Goal: Task Accomplishment & Management: Complete application form

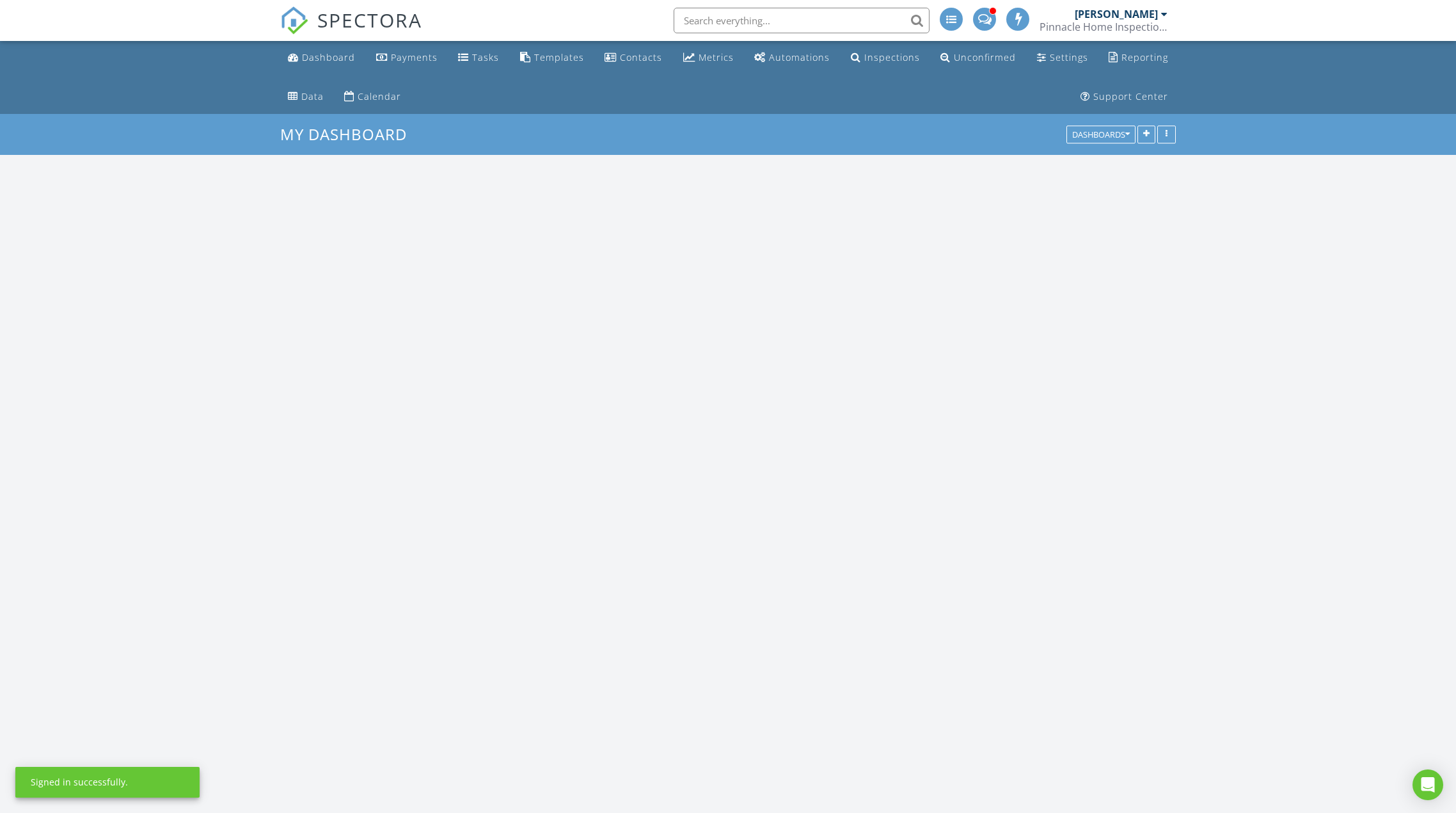
scroll to position [1280, 1476]
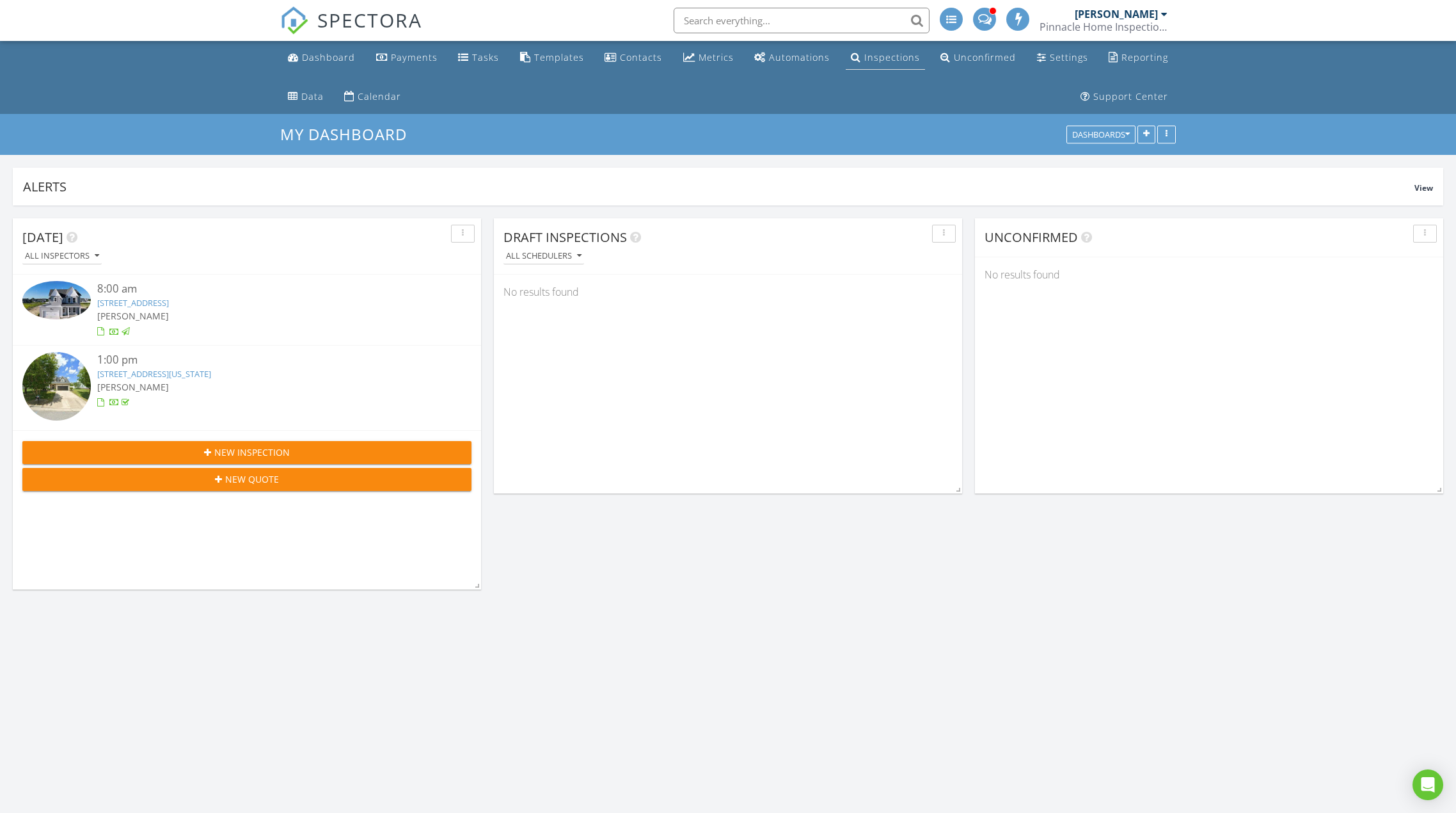
click at [882, 58] on div "Inspections" at bounding box center [892, 57] width 56 height 12
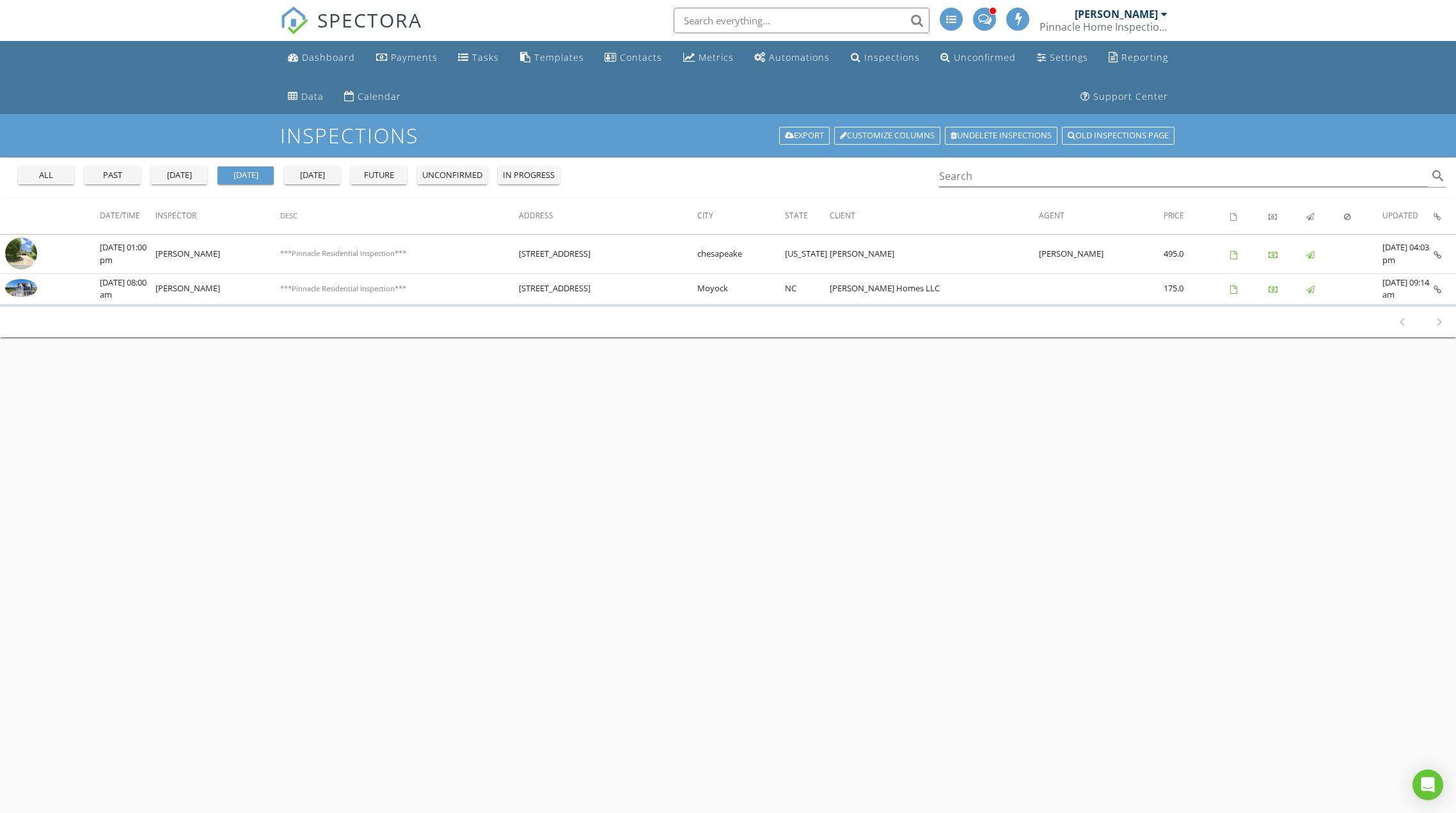
click at [396, 173] on div "future" at bounding box center [379, 175] width 46 height 13
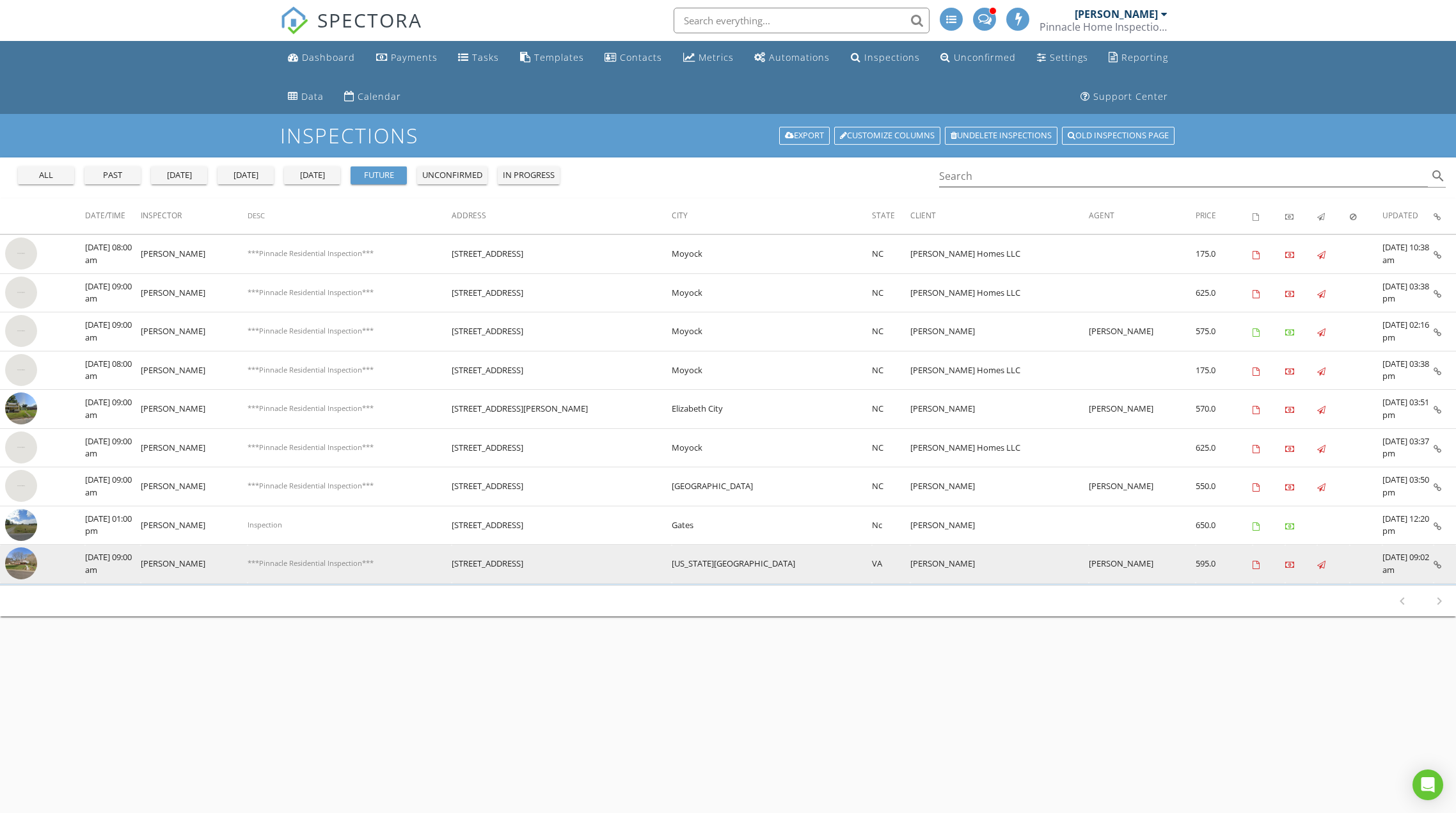
click at [9, 565] on img at bounding box center [21, 562] width 32 height 32
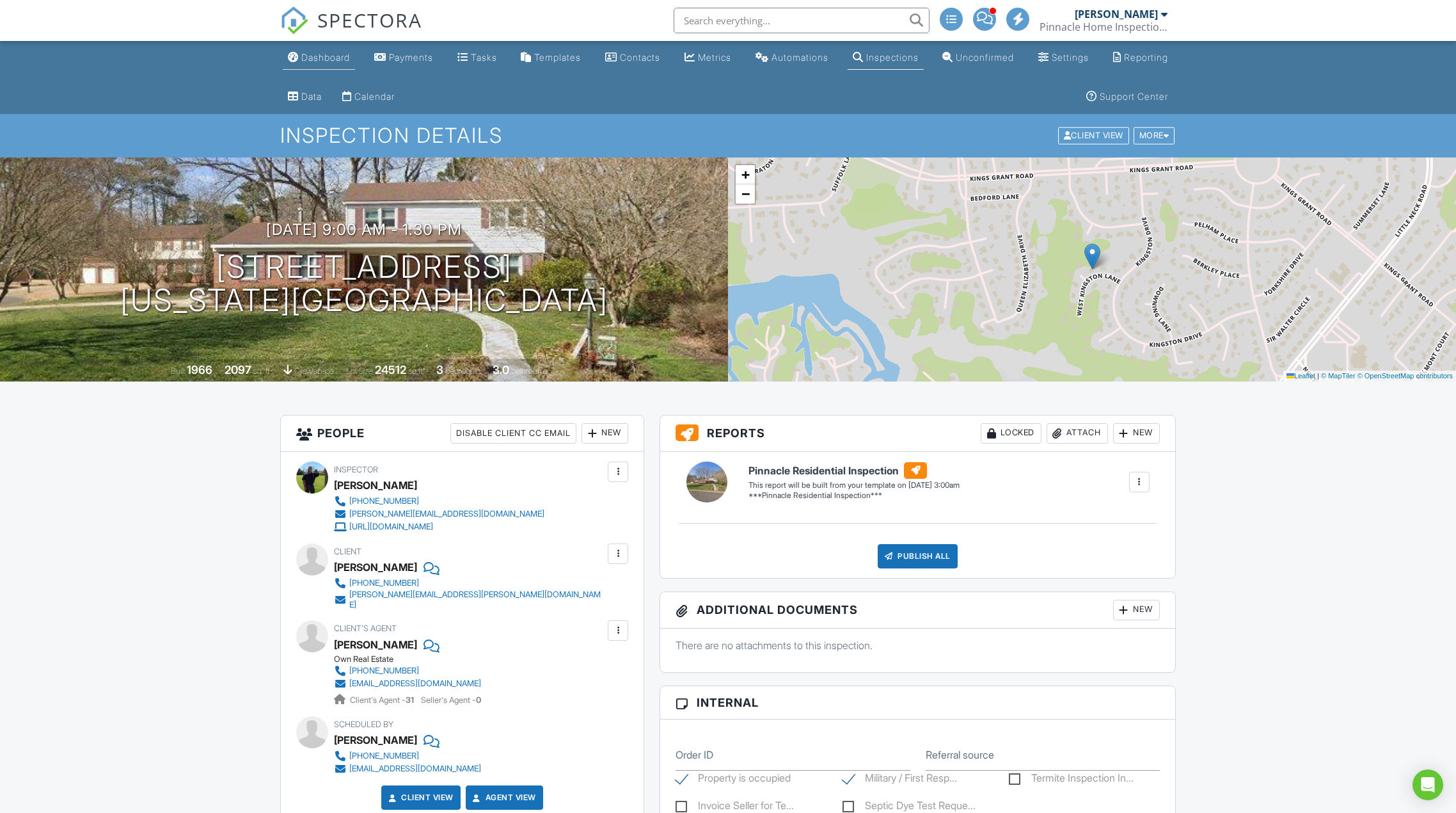
click at [329, 59] on div "Dashboard" at bounding box center [325, 57] width 49 height 11
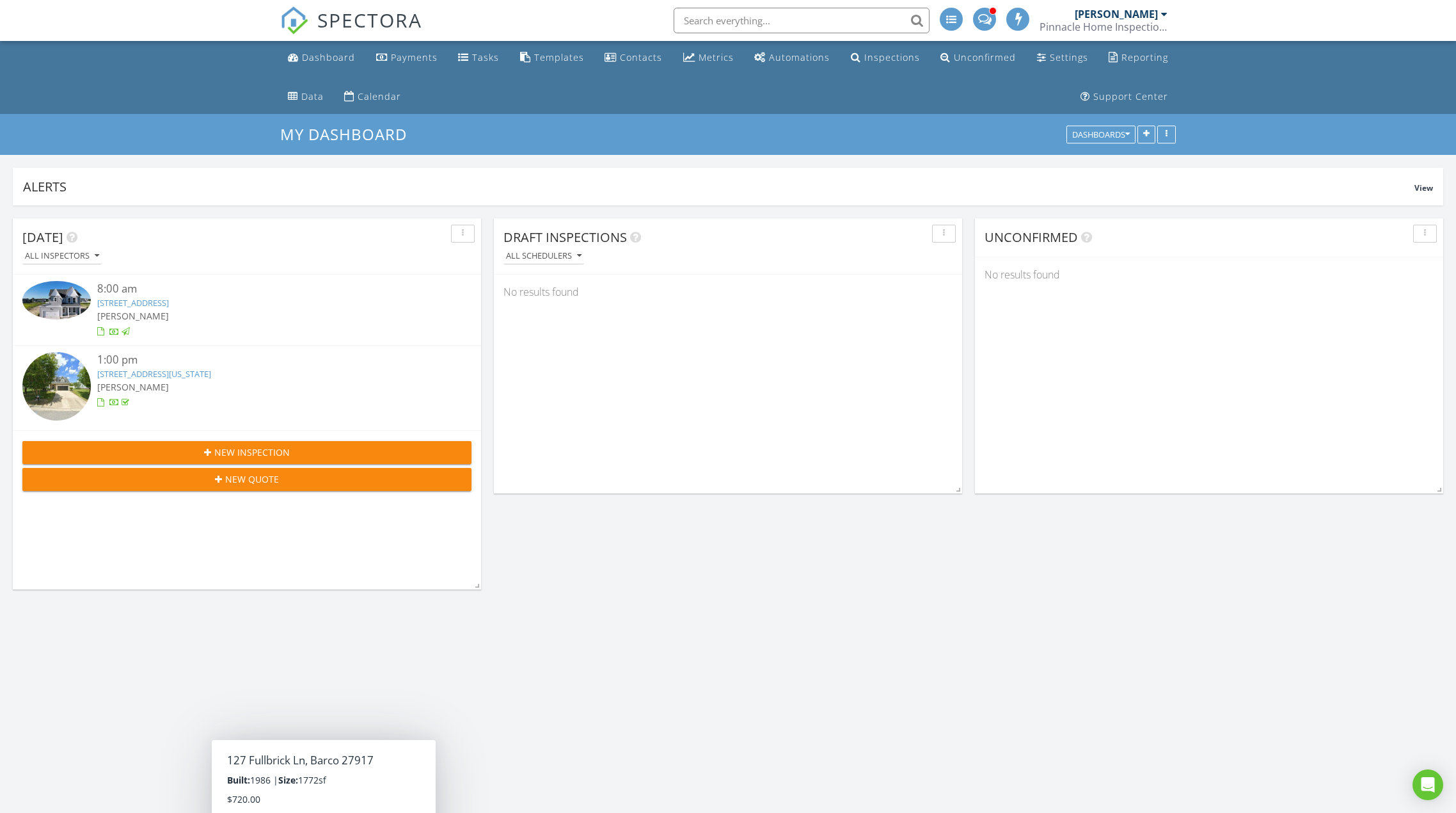
click at [252, 448] on span "New Inspection" at bounding box center [252, 451] width 75 height 14
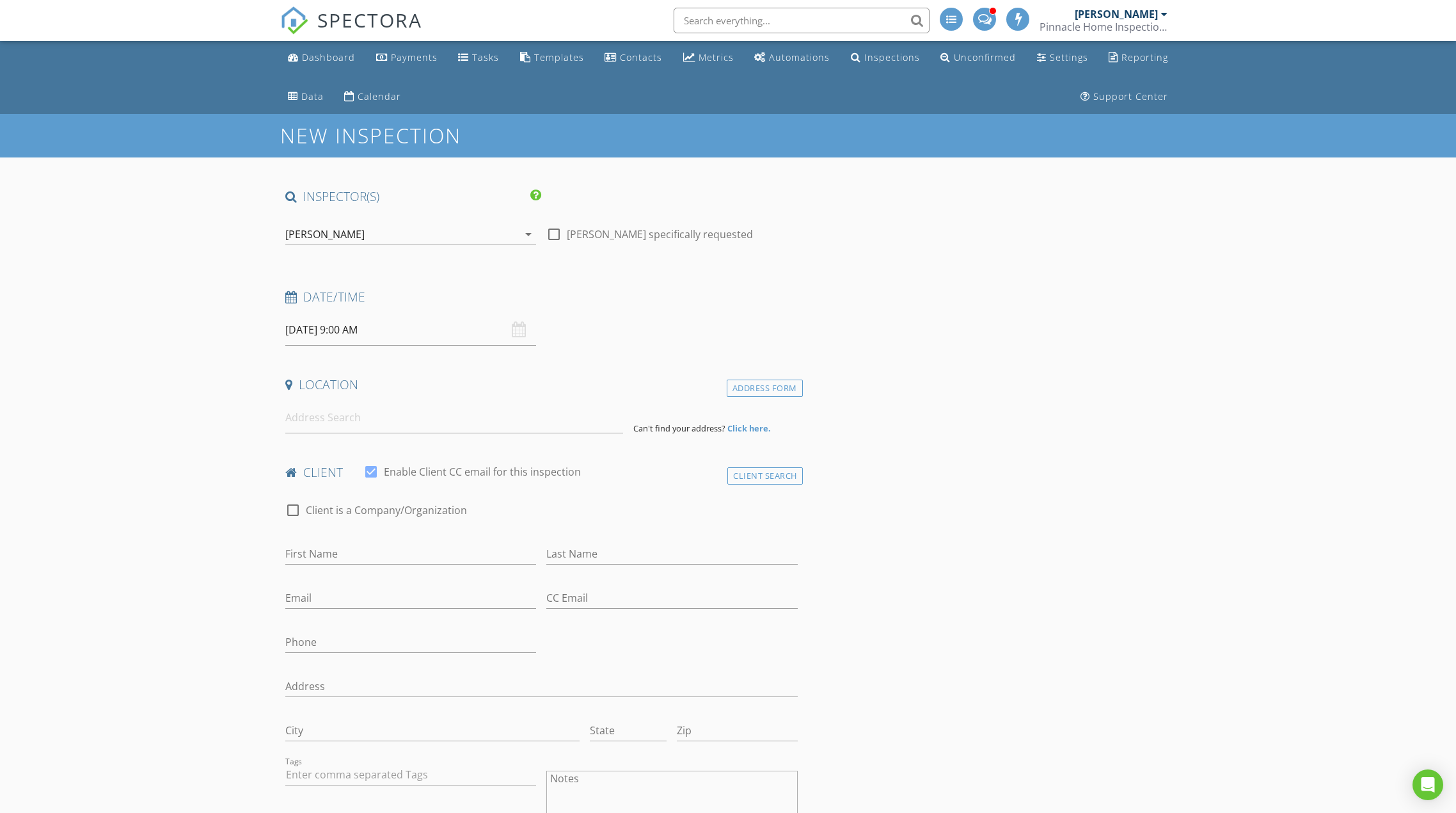
click at [312, 340] on input "08/28/2025 9:00 AM" at bounding box center [410, 329] width 250 height 31
select select "8"
type input "09/02/2025 9:00 AM"
type input "10"
type input "09/02/2025 10:00 AM"
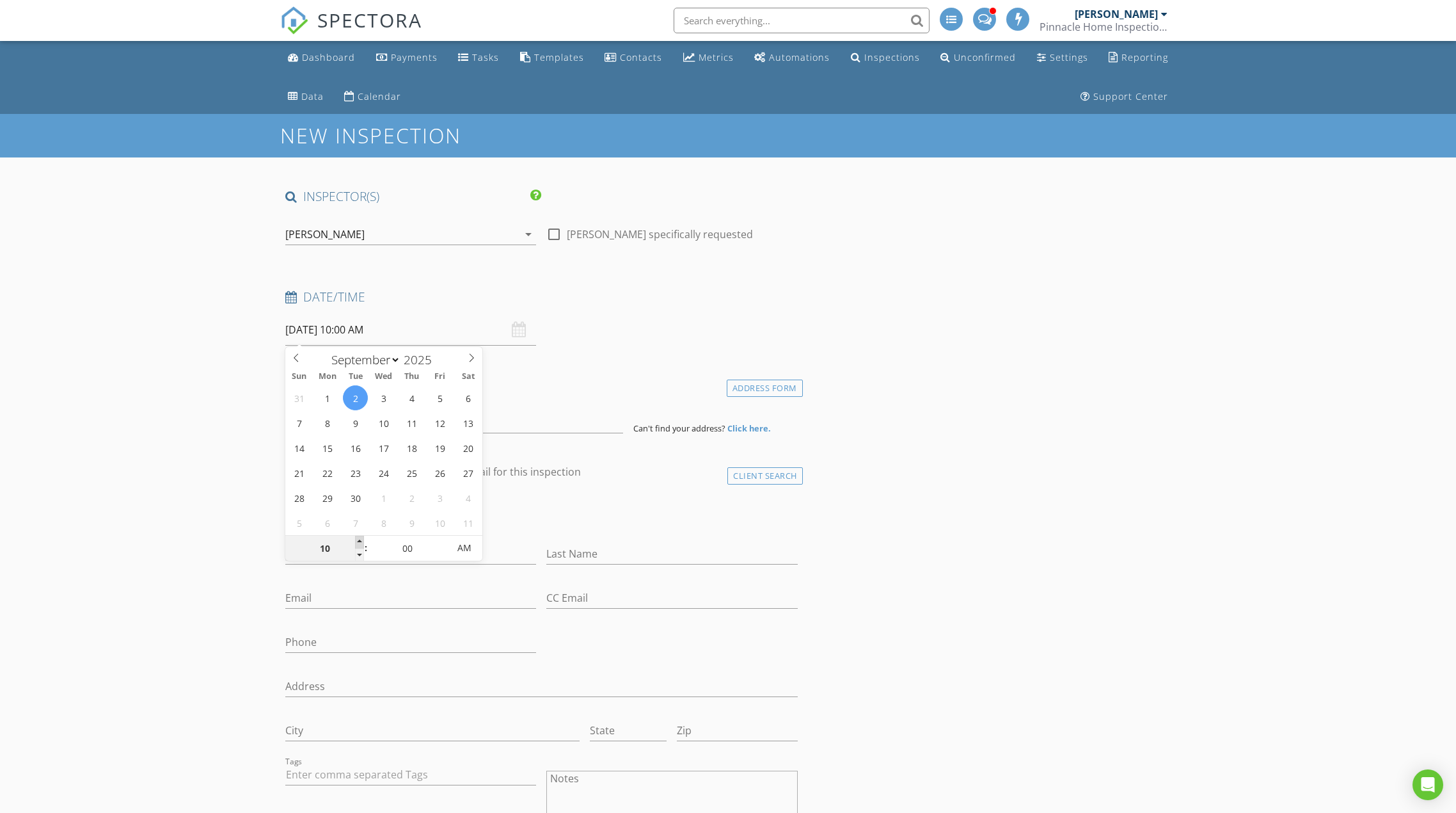
click at [355, 540] on span at bounding box center [360, 542] width 9 height 13
type input "11"
type input "09/02/2025 11:00 AM"
click at [355, 540] on span at bounding box center [360, 542] width 9 height 13
type input "12"
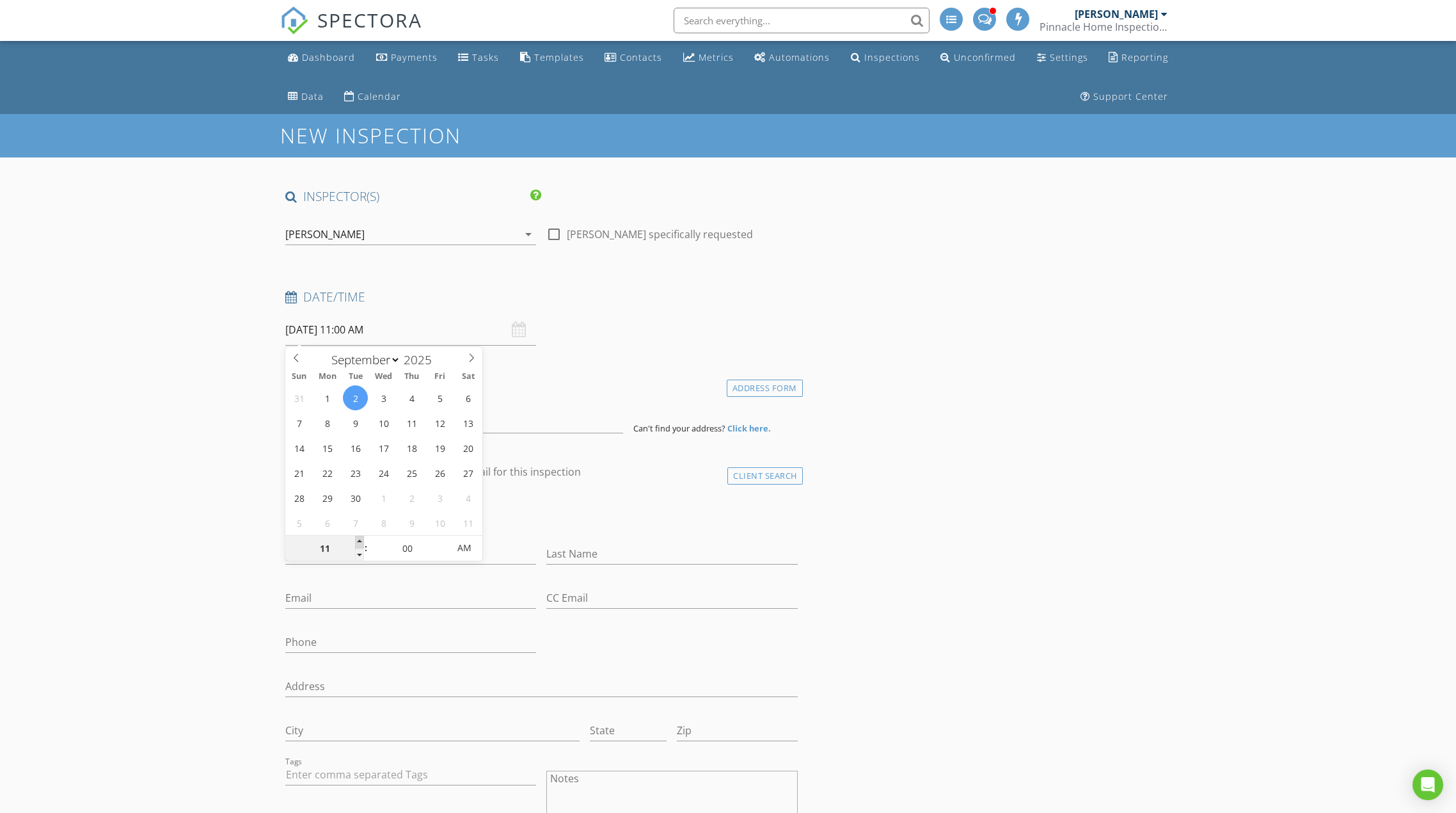
type input "09/02/2025 12:00 PM"
click at [355, 540] on span at bounding box center [360, 542] width 9 height 13
type input "01"
type input "[DATE] 1:00 PM"
click at [355, 540] on span at bounding box center [360, 542] width 9 height 13
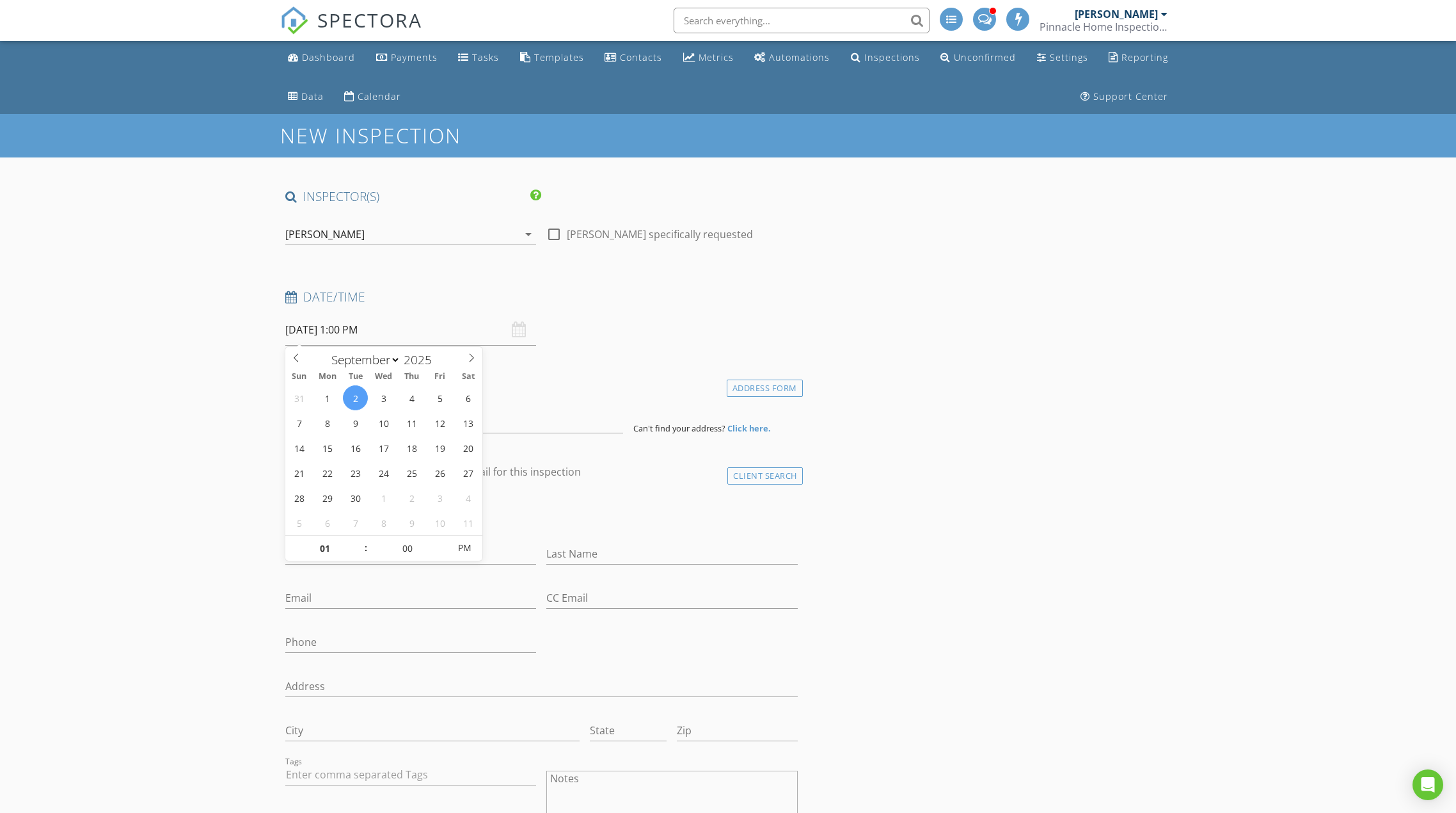
click at [295, 418] on input at bounding box center [454, 418] width 338 height 31
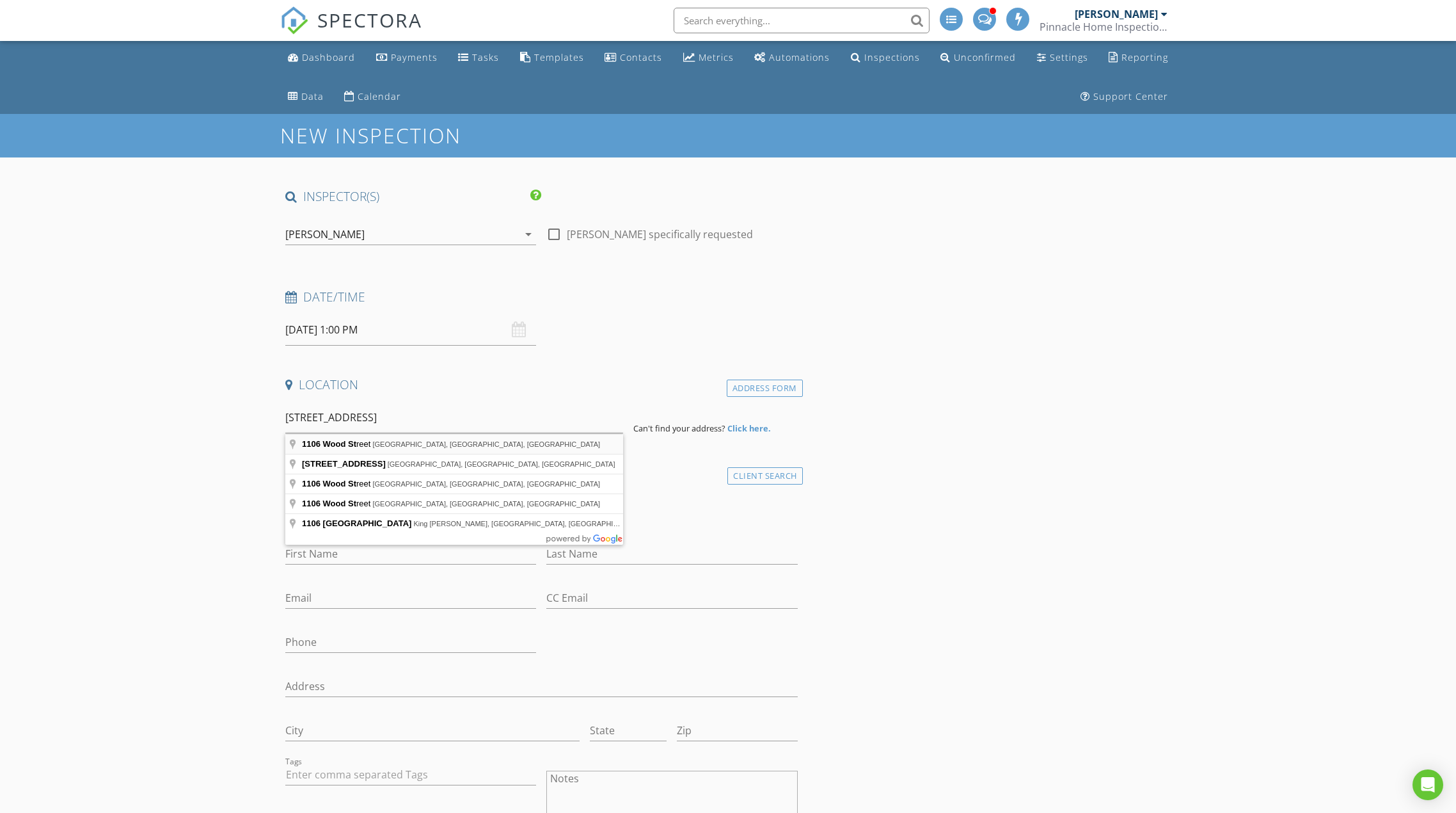
type input "1106 Wood Street, Elizabeth City, NC, USA"
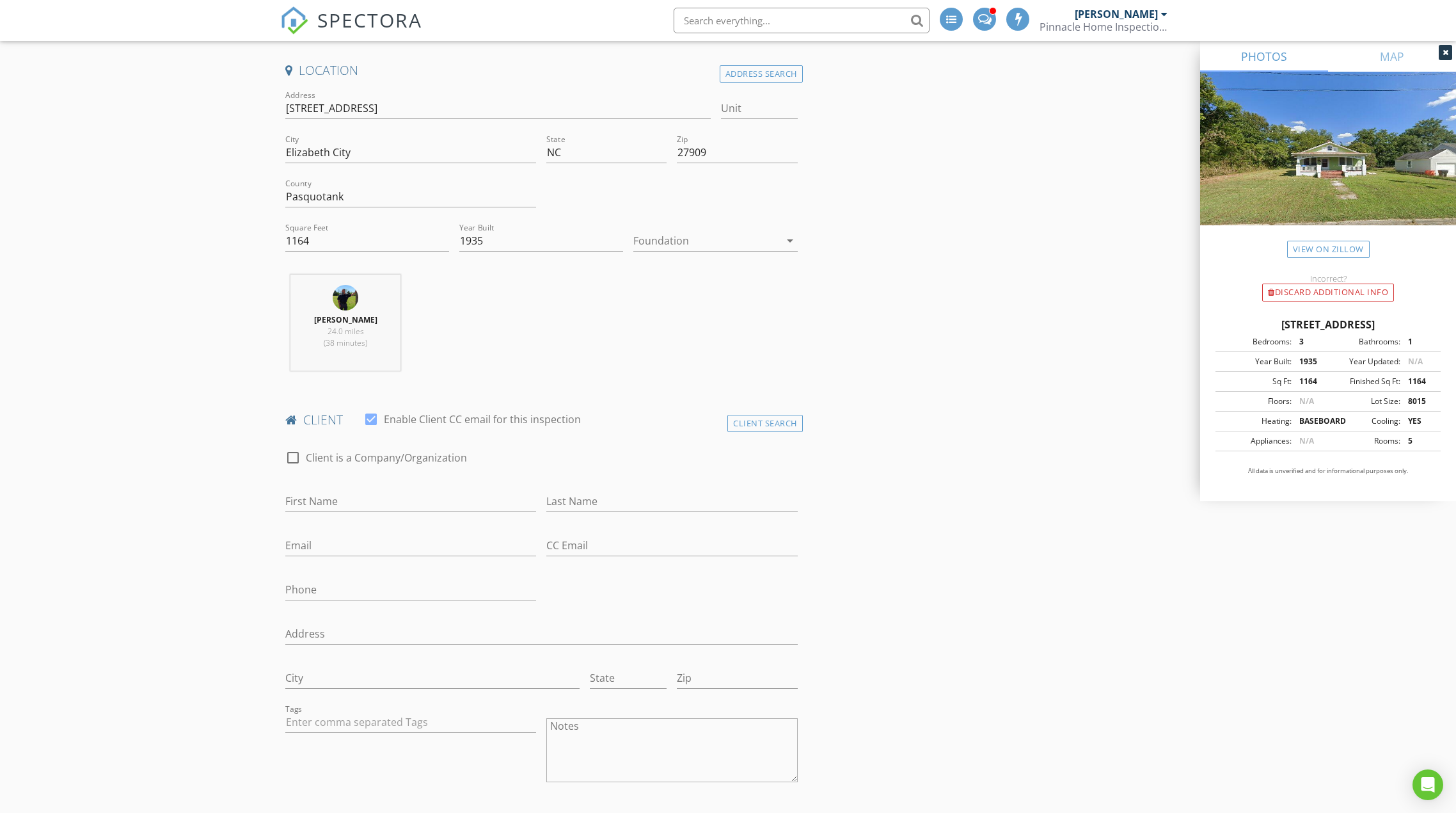
scroll to position [320, 0]
click at [317, 500] on input "First Name" at bounding box center [410, 496] width 250 height 21
type input "Ezra"
type input "Etzel"
click at [318, 537] on input "Email" at bounding box center [410, 540] width 250 height 21
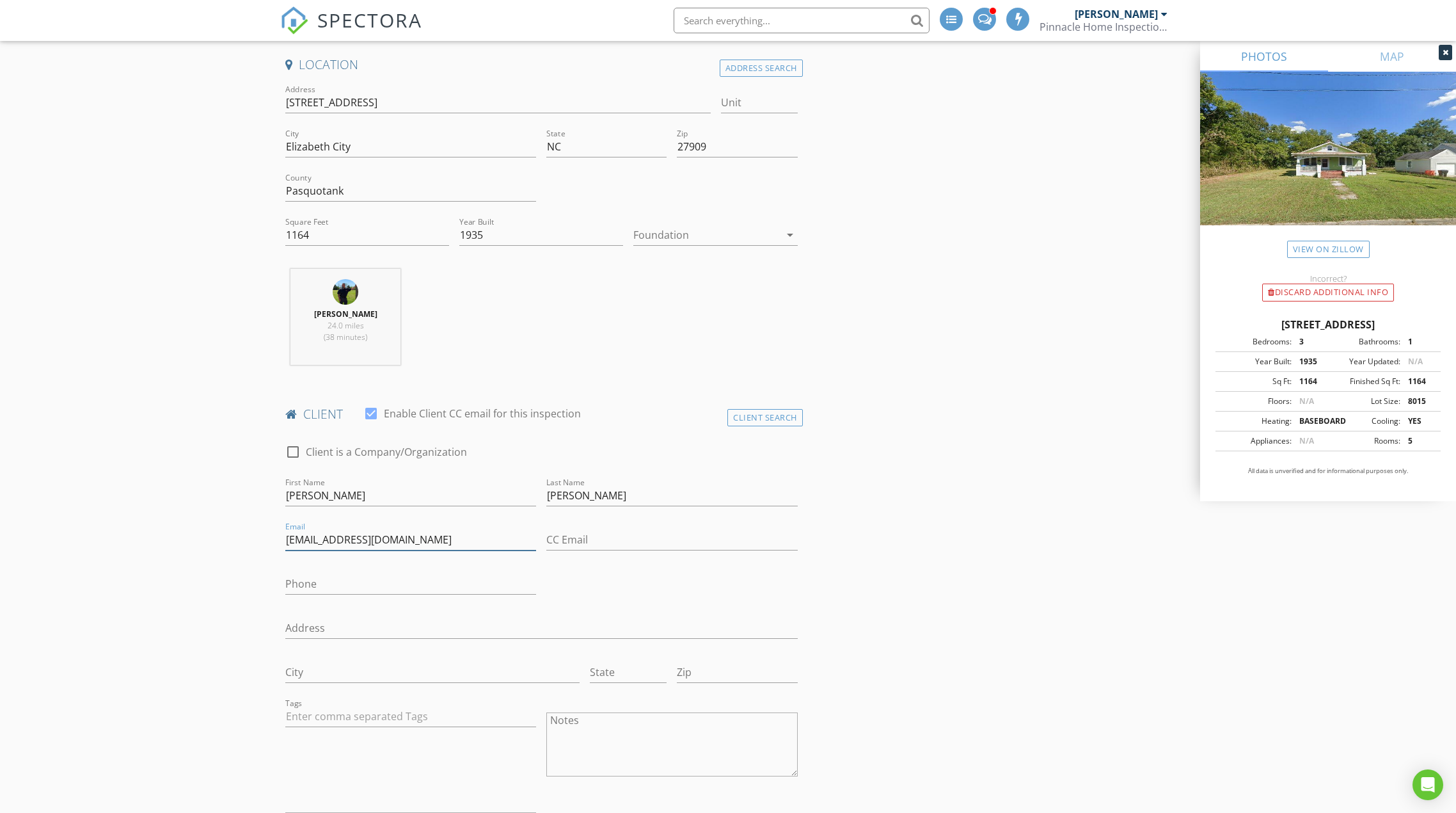
type input "theezraetzel@gmail.com"
click at [305, 579] on input "Phone" at bounding box center [410, 584] width 250 height 21
type input "732-275-5506"
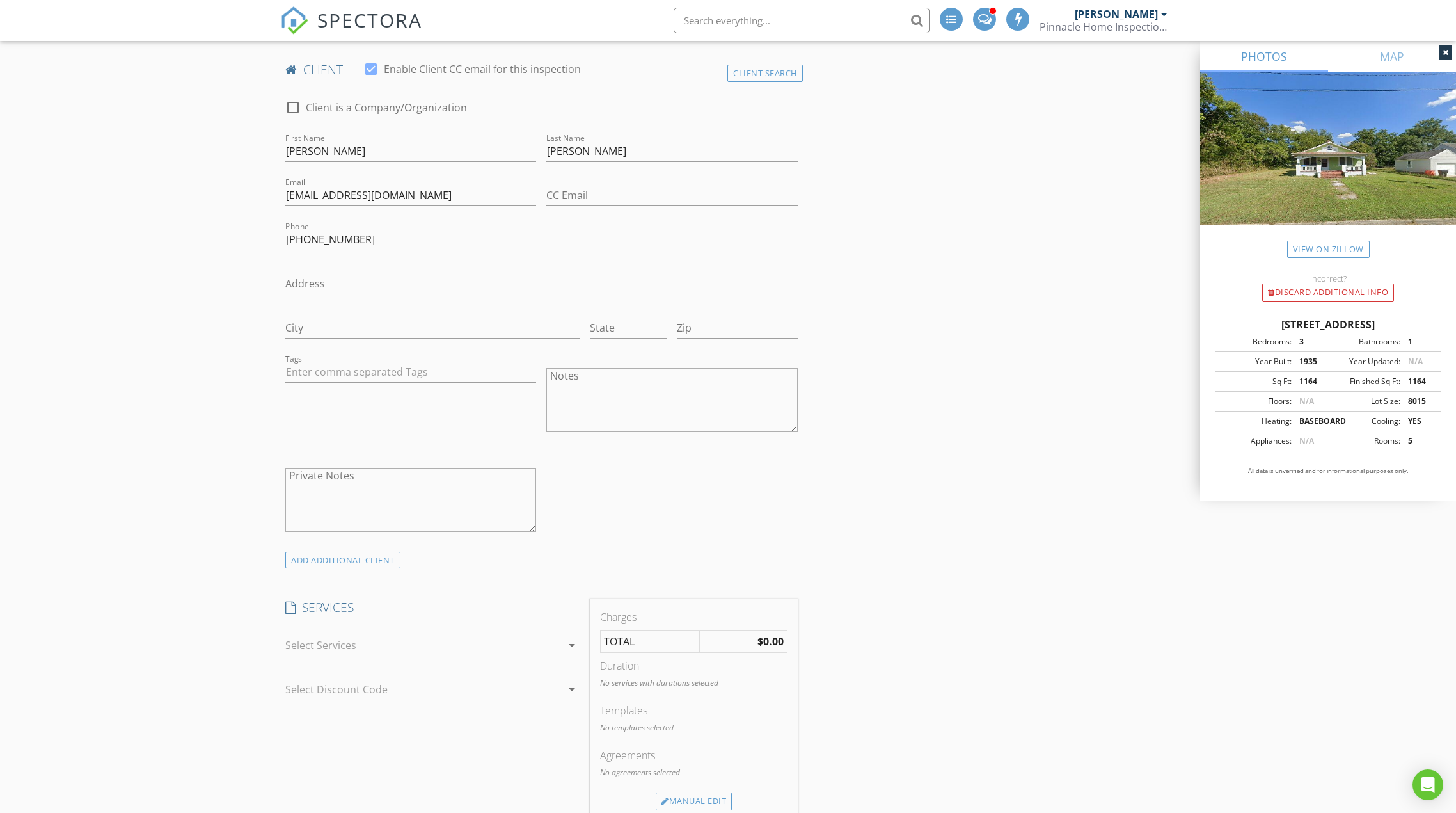
scroll to position [704, 0]
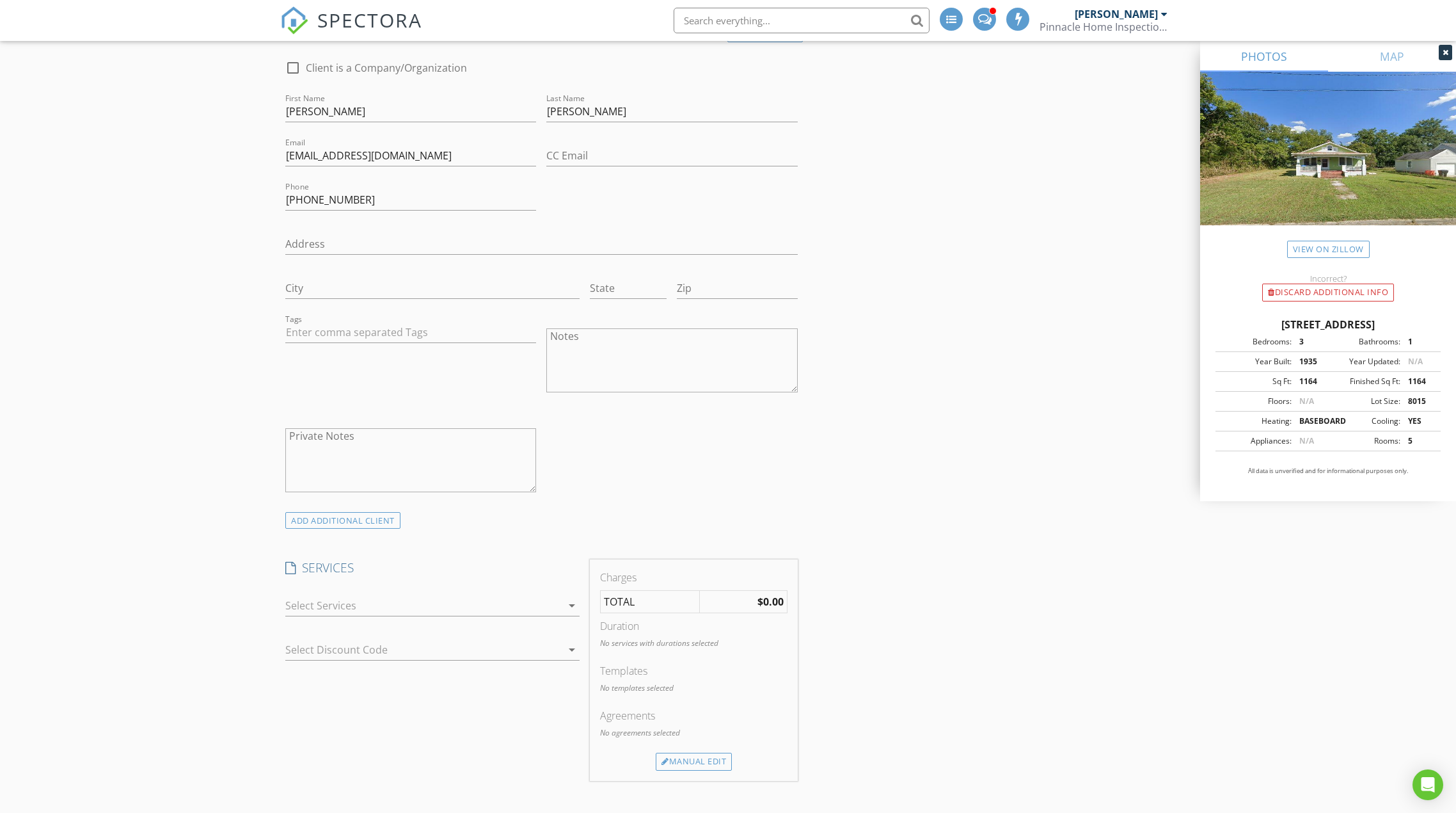
click at [332, 604] on div at bounding box center [423, 605] width 276 height 20
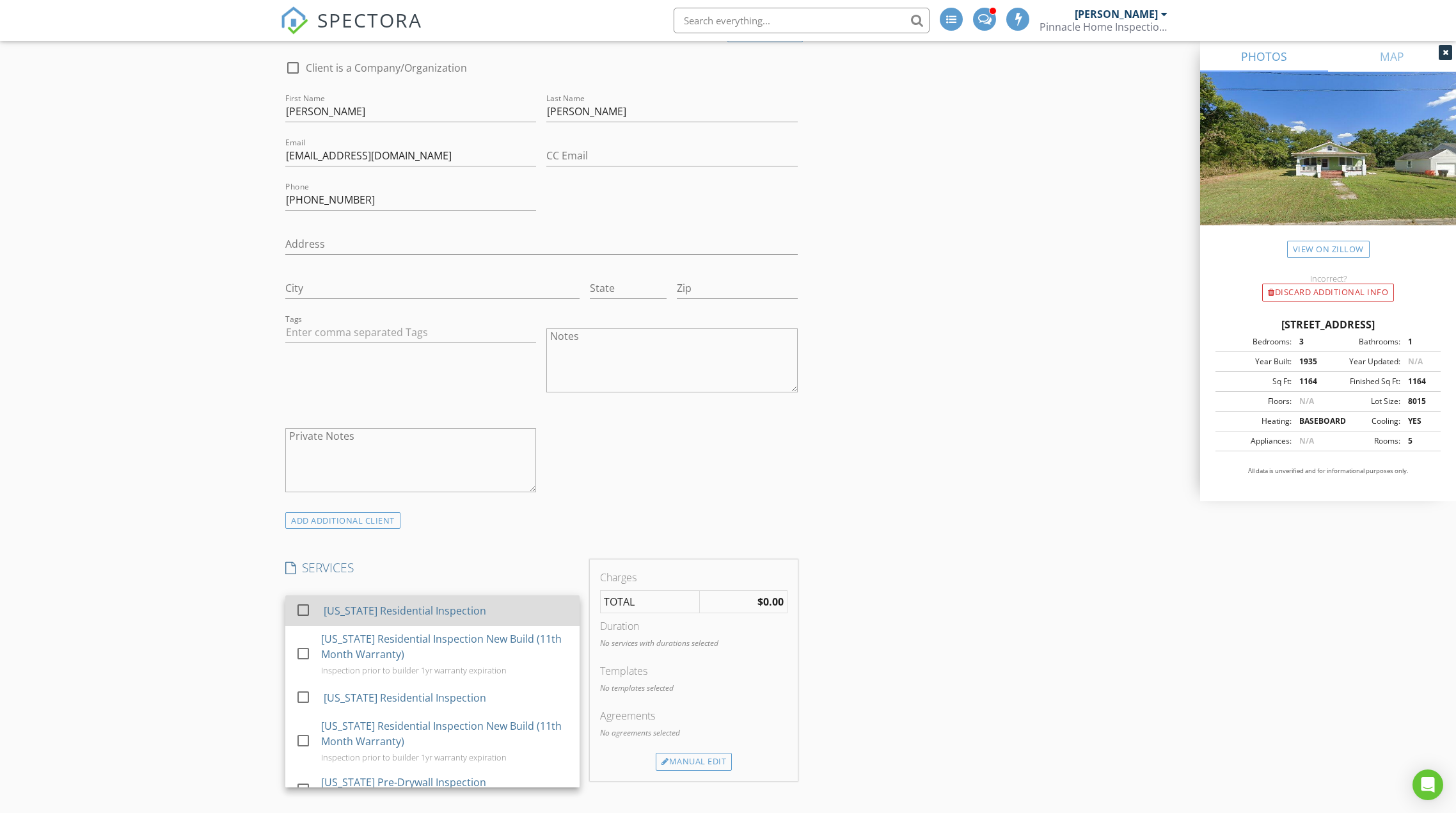
click at [303, 608] on div at bounding box center [304, 610] width 22 height 22
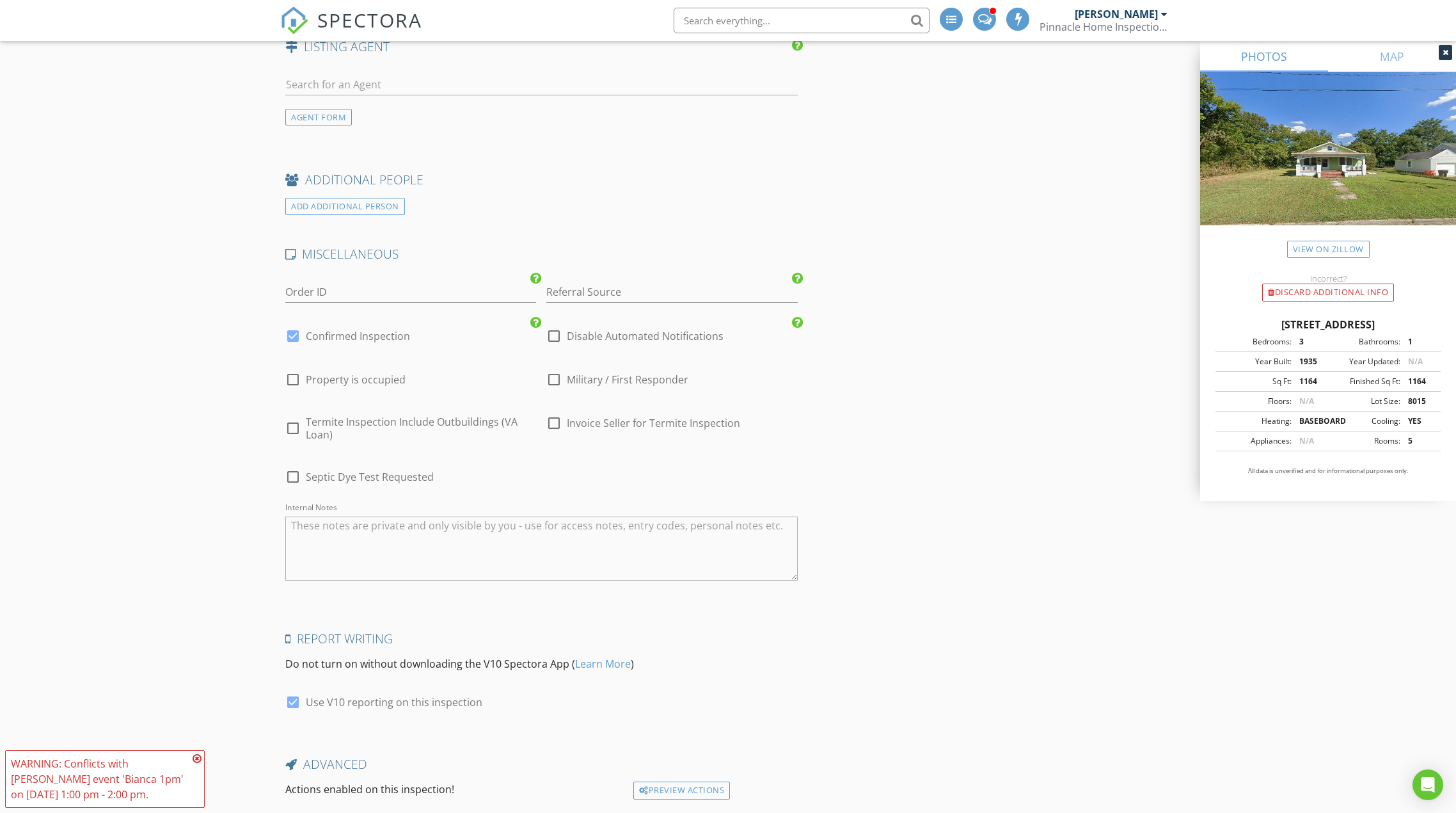
scroll to position [1920, 0]
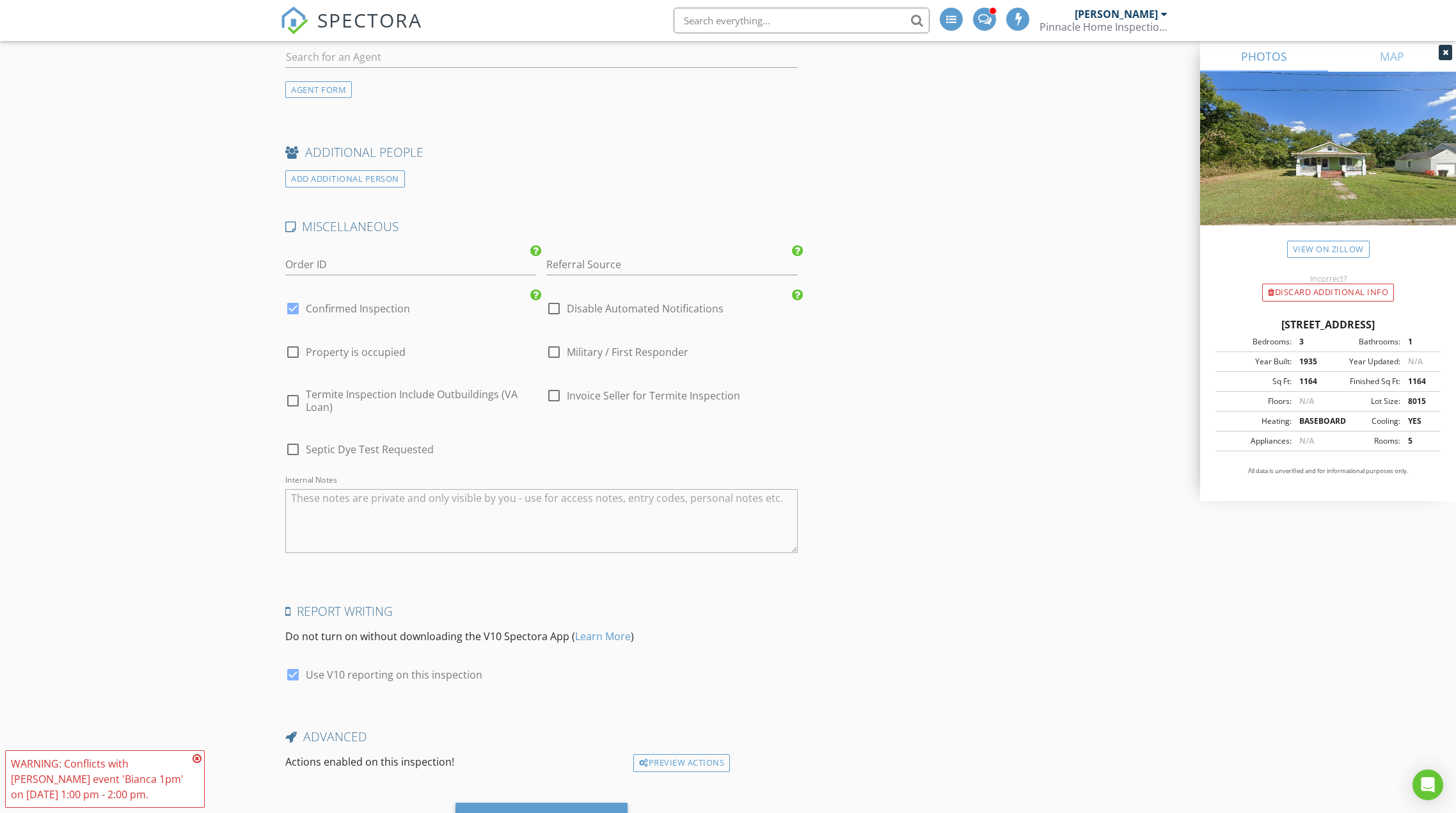
click at [550, 362] on div at bounding box center [554, 352] width 22 height 22
checkbox input "true"
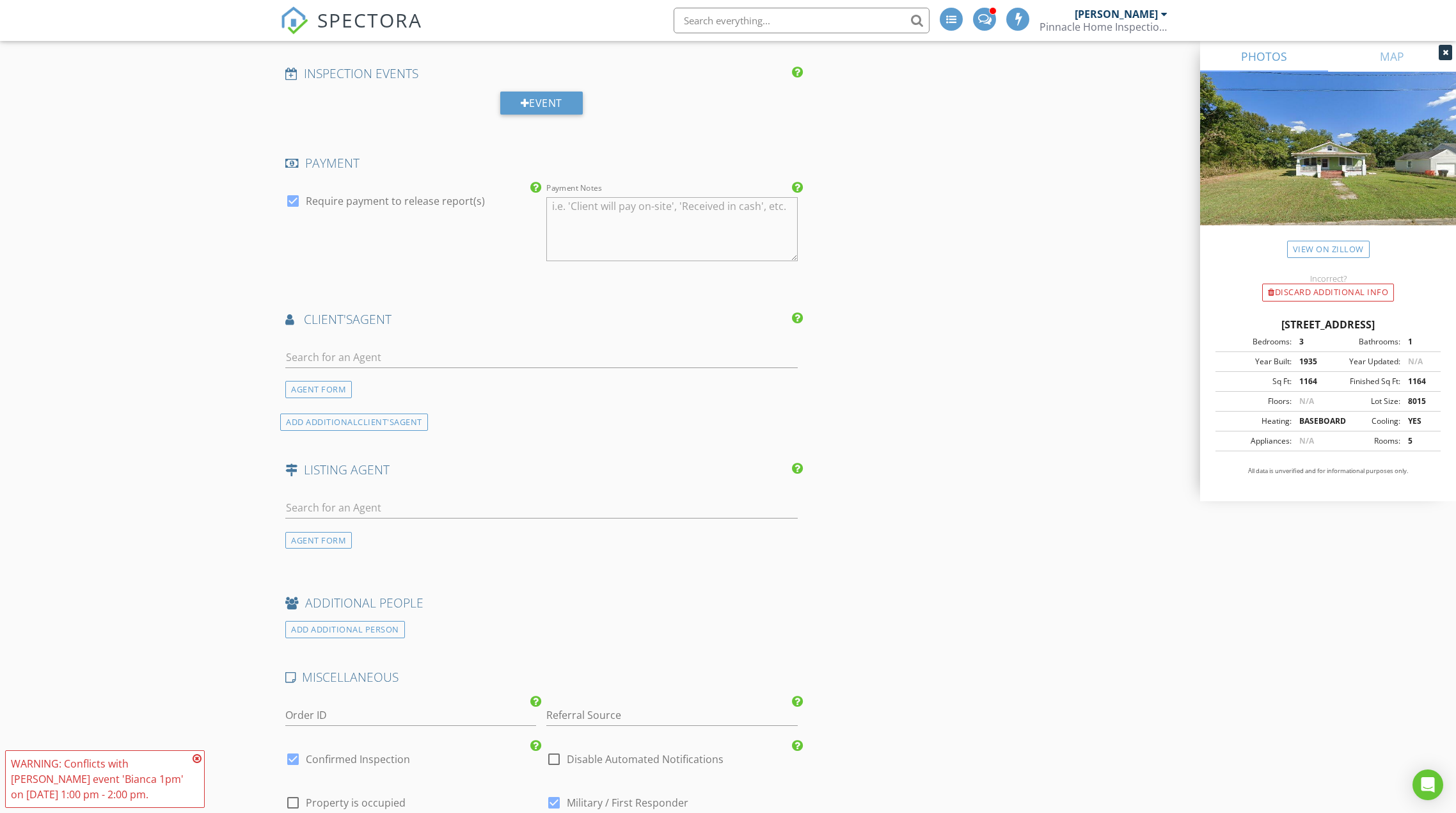
scroll to position [1546, 0]
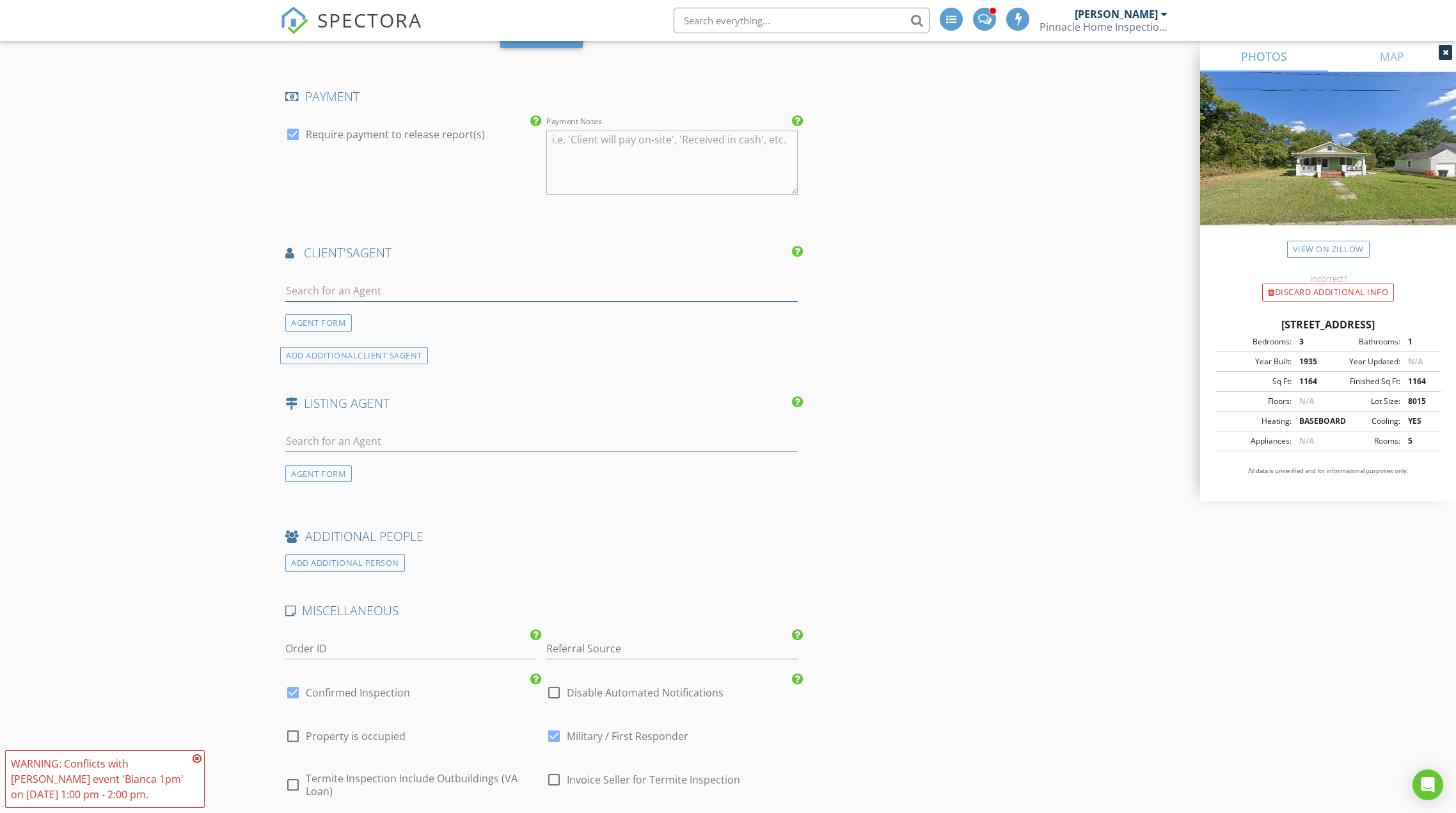
click at [370, 301] on input "text" at bounding box center [541, 290] width 513 height 21
type input "Bianca"
click at [331, 331] on div "Signature Homes" at bounding box center [361, 326] width 79 height 10
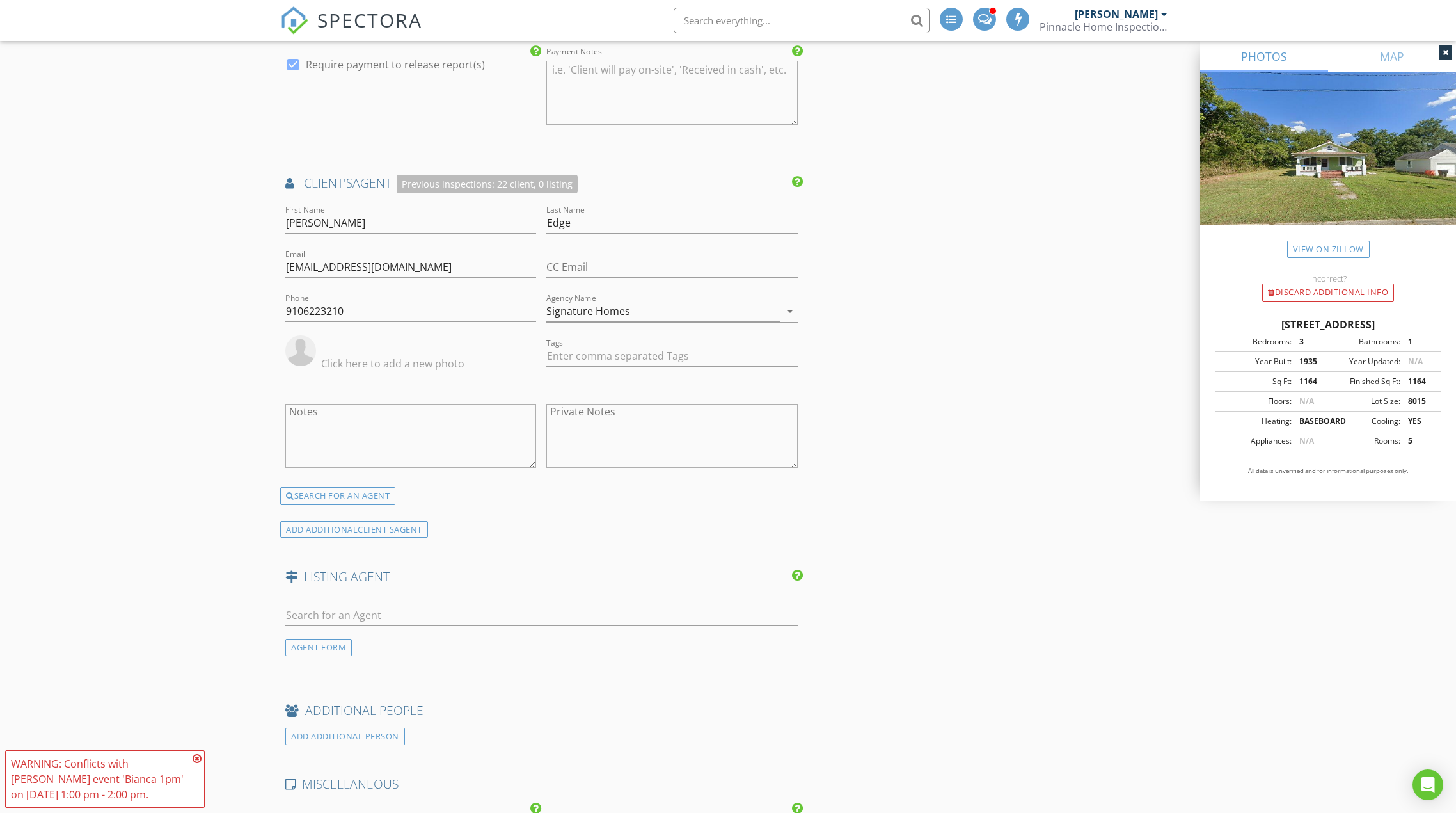
scroll to position [1608, 0]
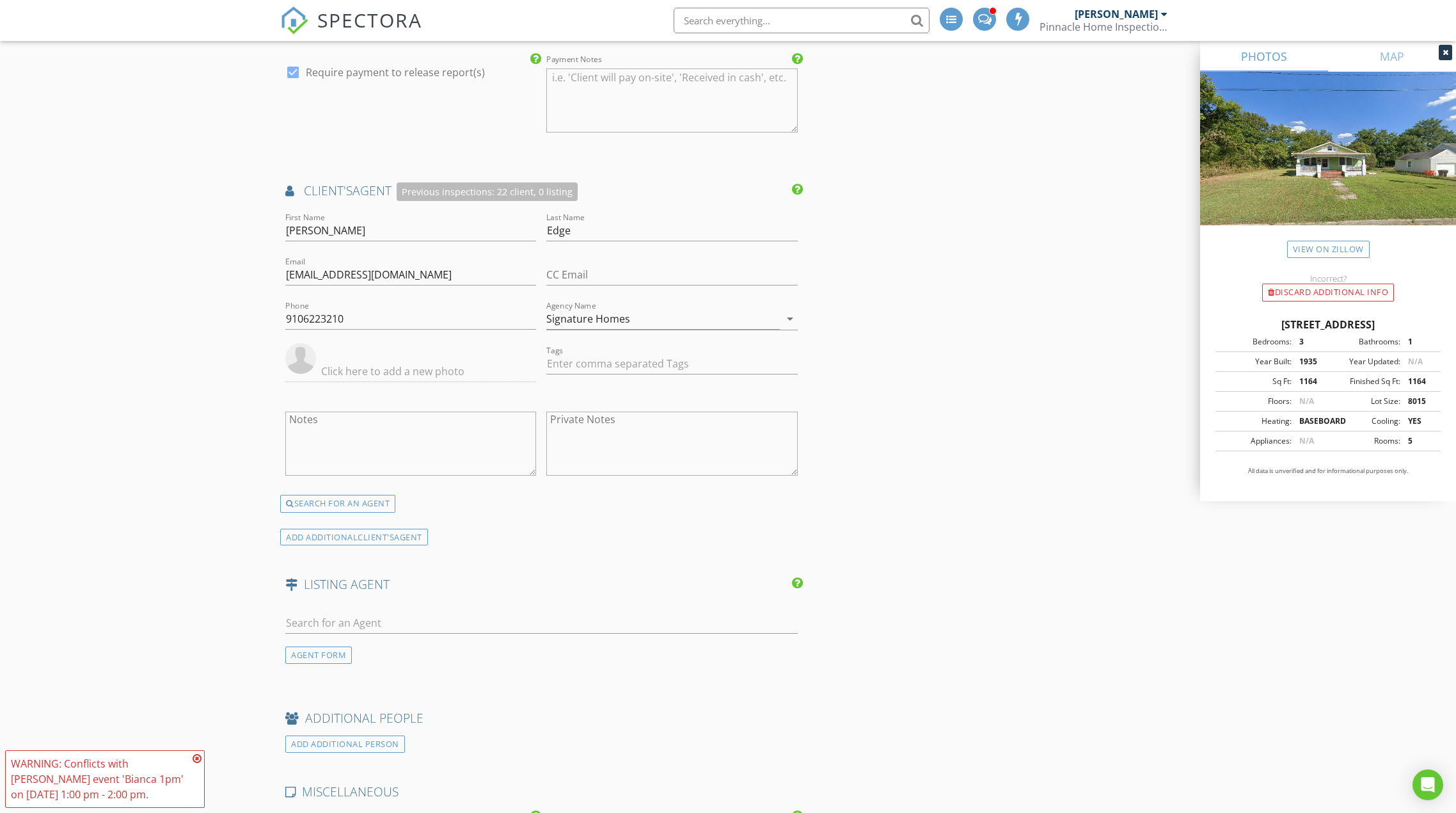
click at [197, 758] on icon at bounding box center [197, 758] width 9 height 10
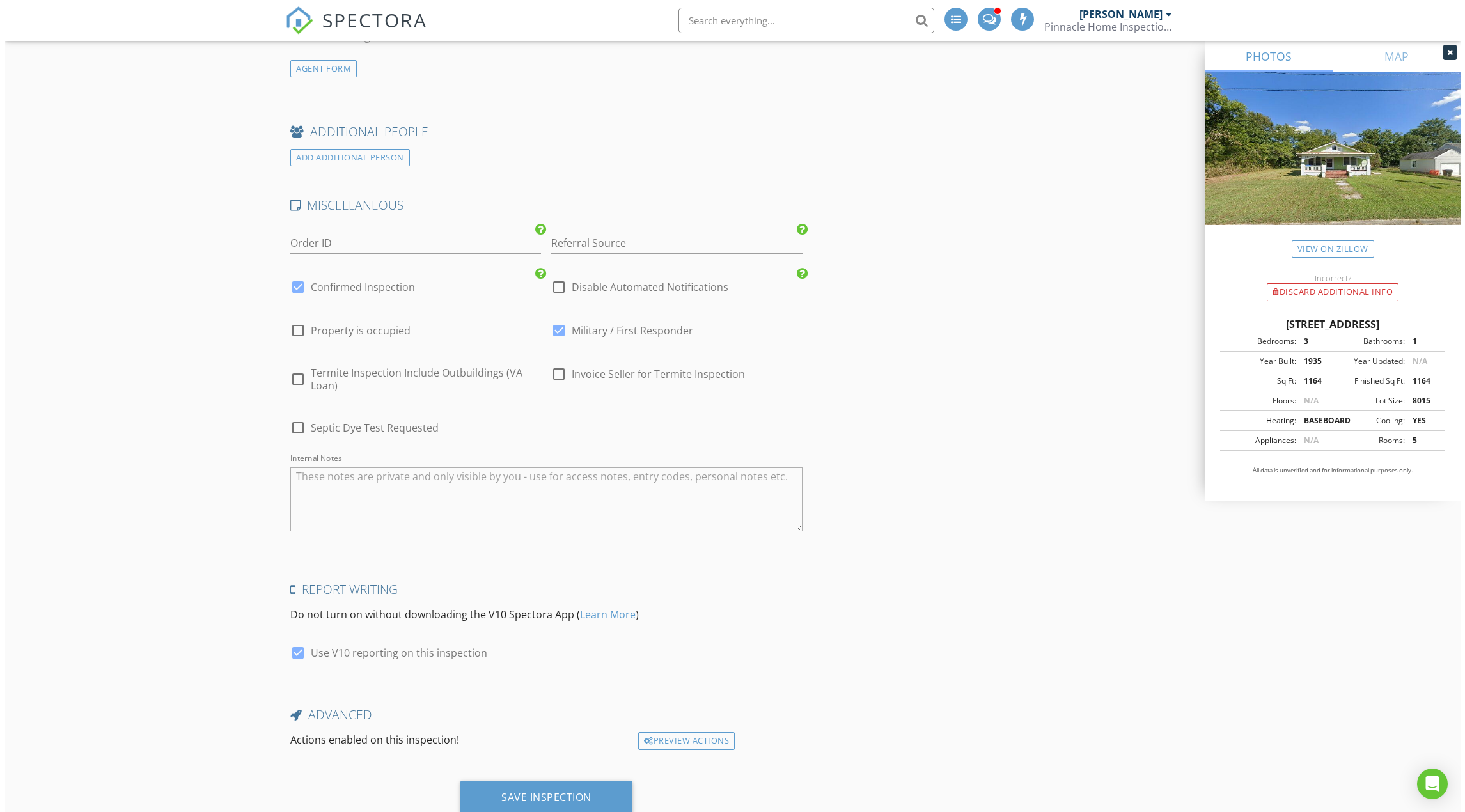
scroll to position [2245, 0]
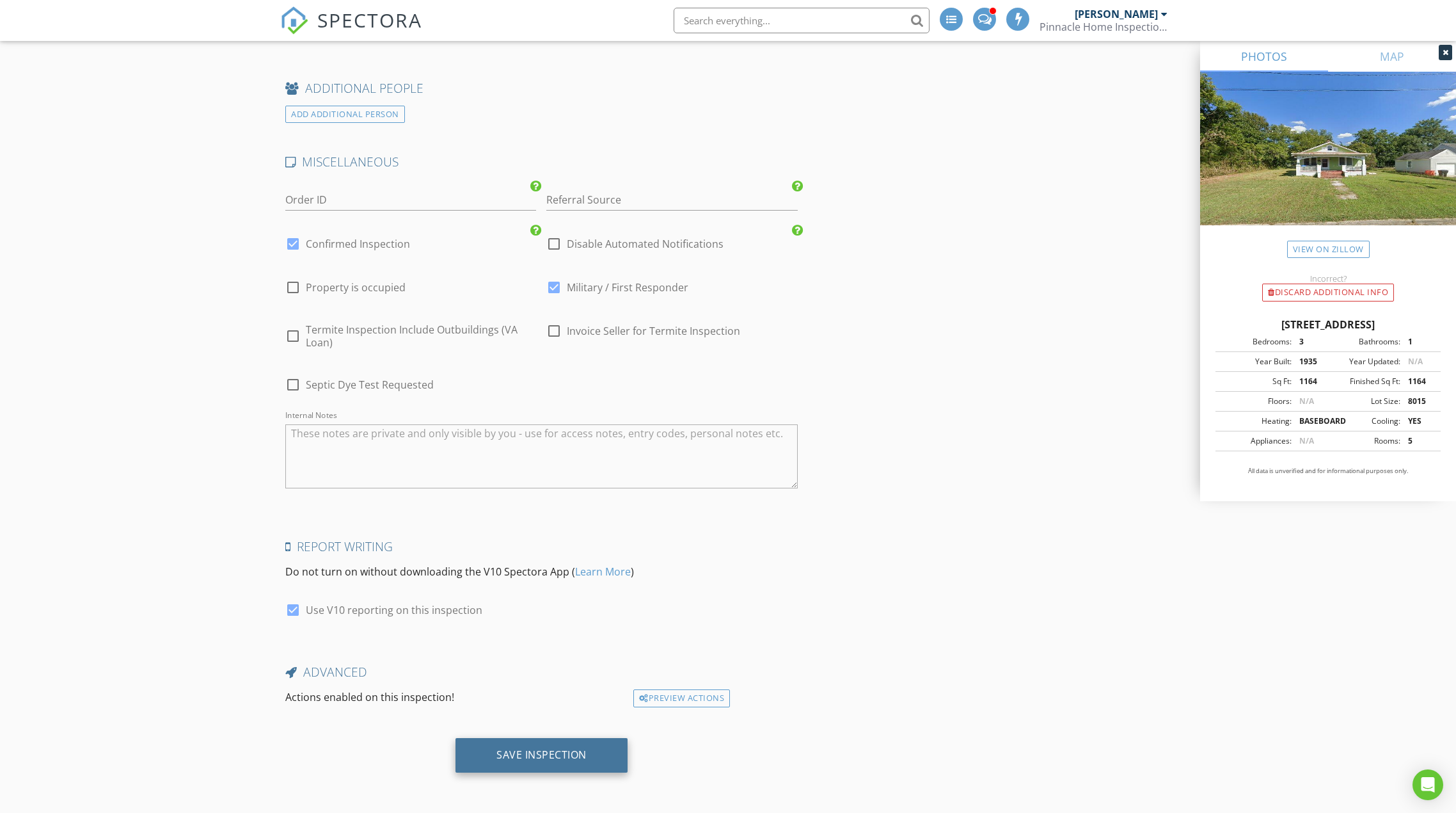
click at [529, 757] on div "Save Inspection" at bounding box center [541, 754] width 90 height 13
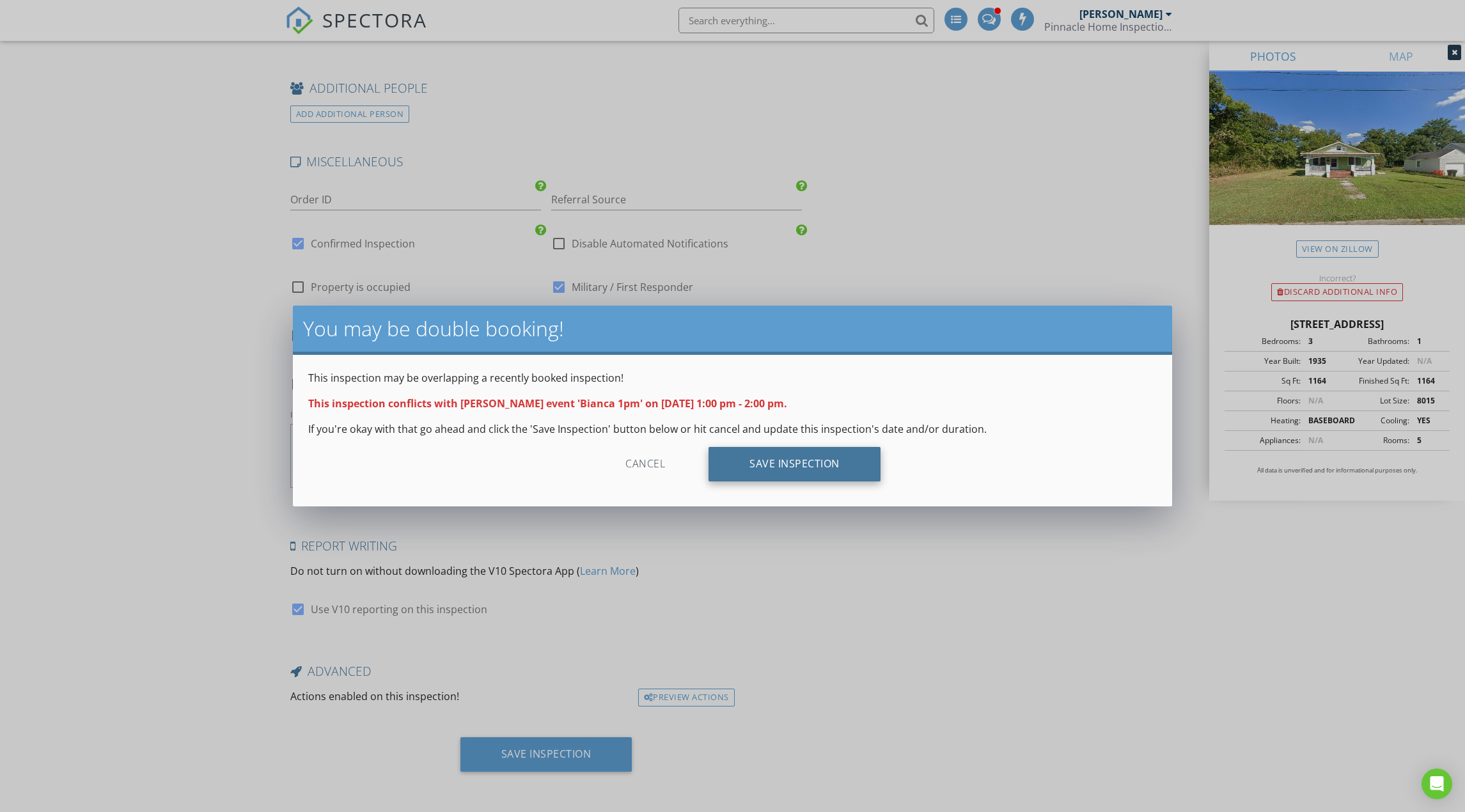
click at [812, 462] on div "Save Inspection" at bounding box center [795, 464] width 172 height 35
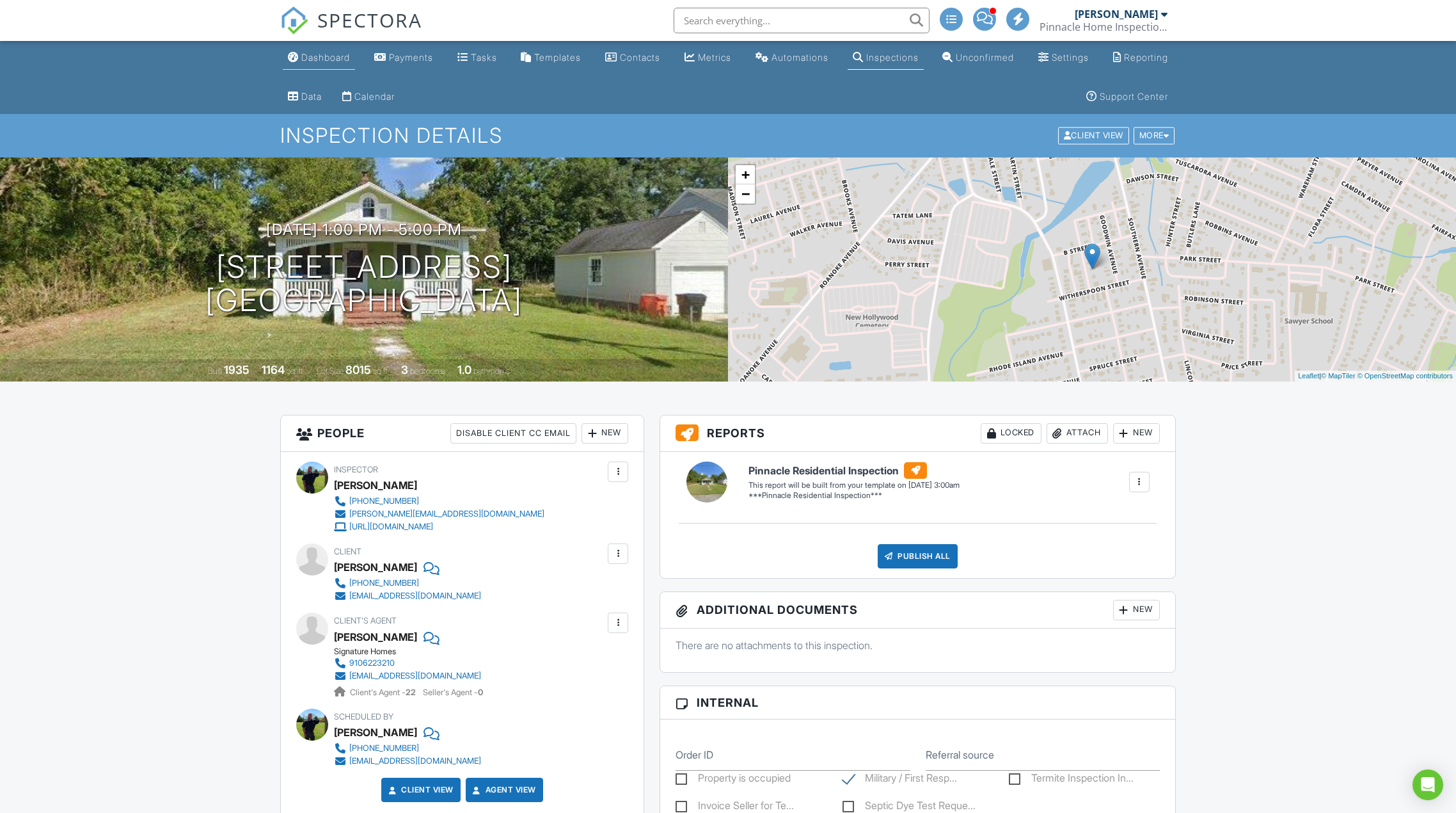
click at [293, 65] on link "Dashboard" at bounding box center [318, 58] width 72 height 24
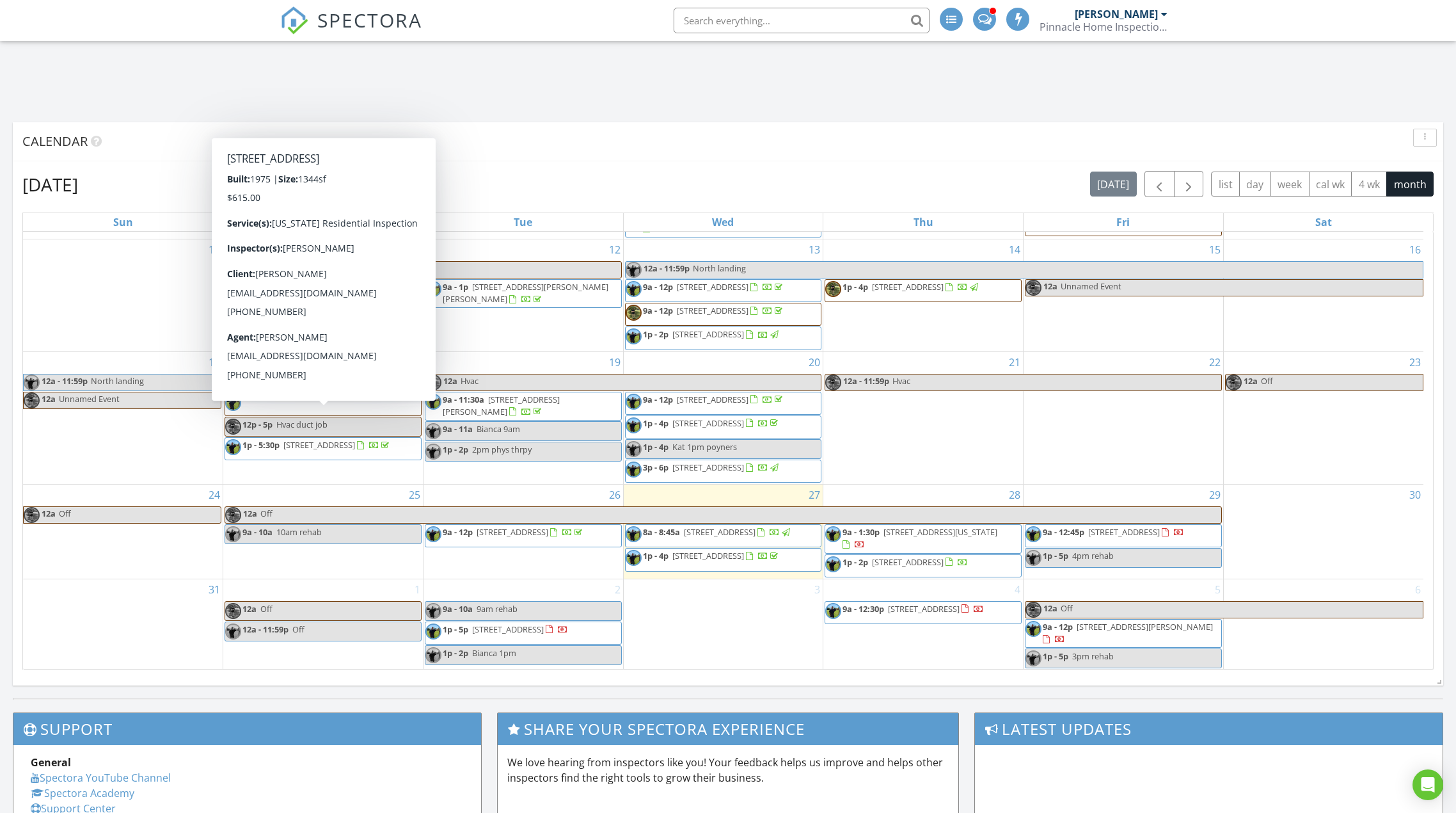
scroll to position [234, 0]
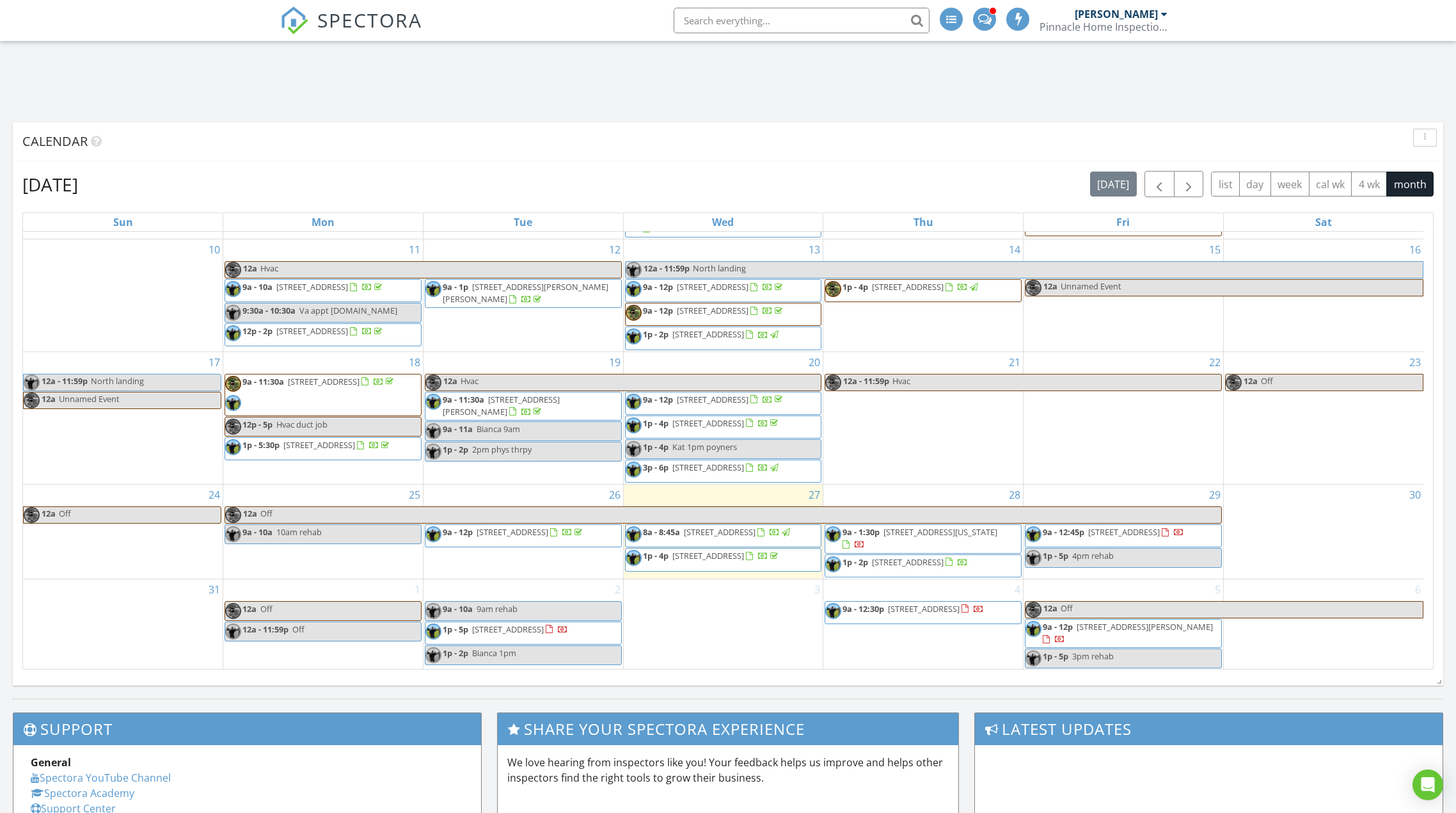
click at [527, 656] on link "1p - 2p Bianca 1pm" at bounding box center [523, 655] width 197 height 20
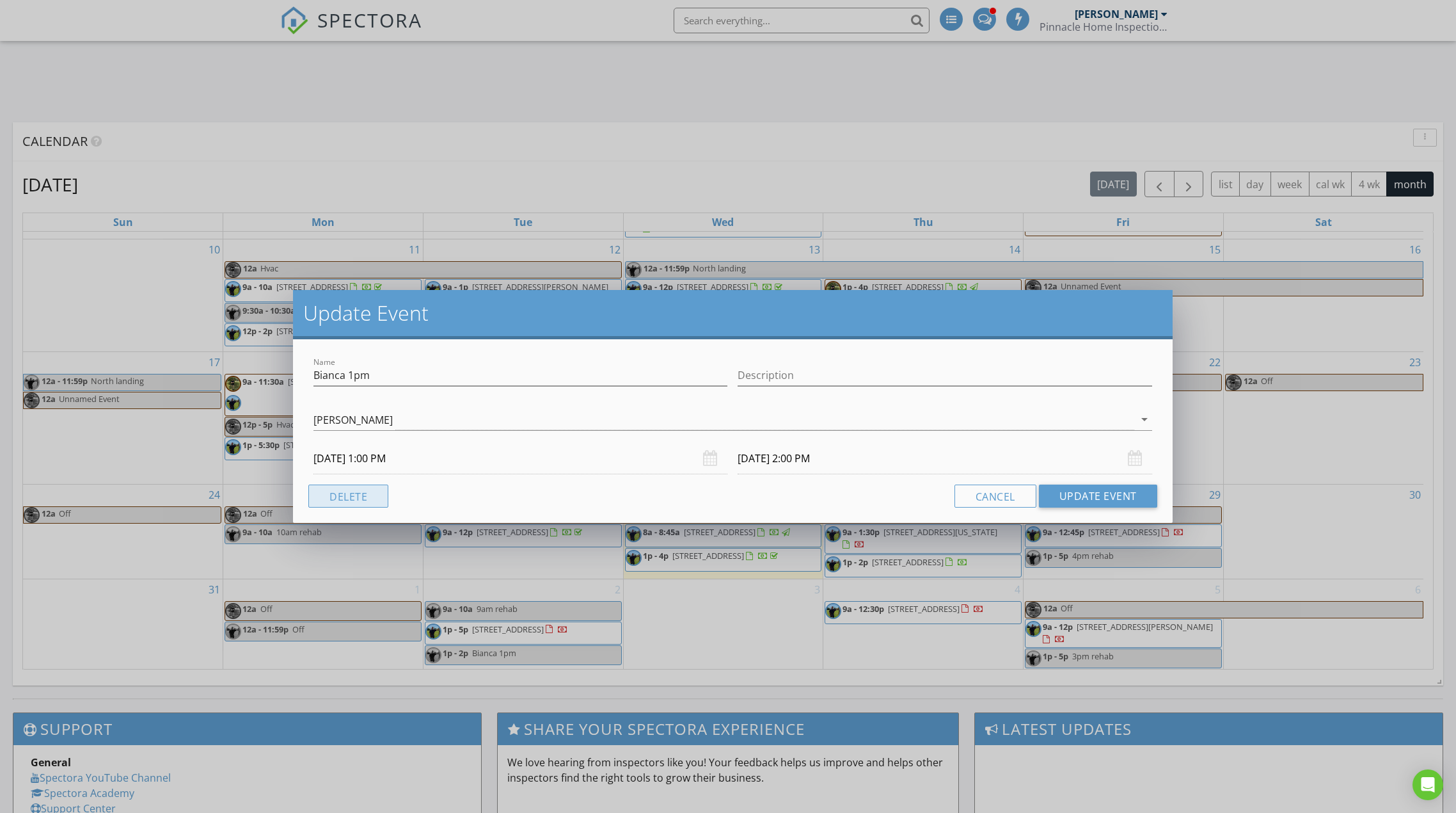
click at [332, 493] on button "Delete" at bounding box center [348, 496] width 80 height 23
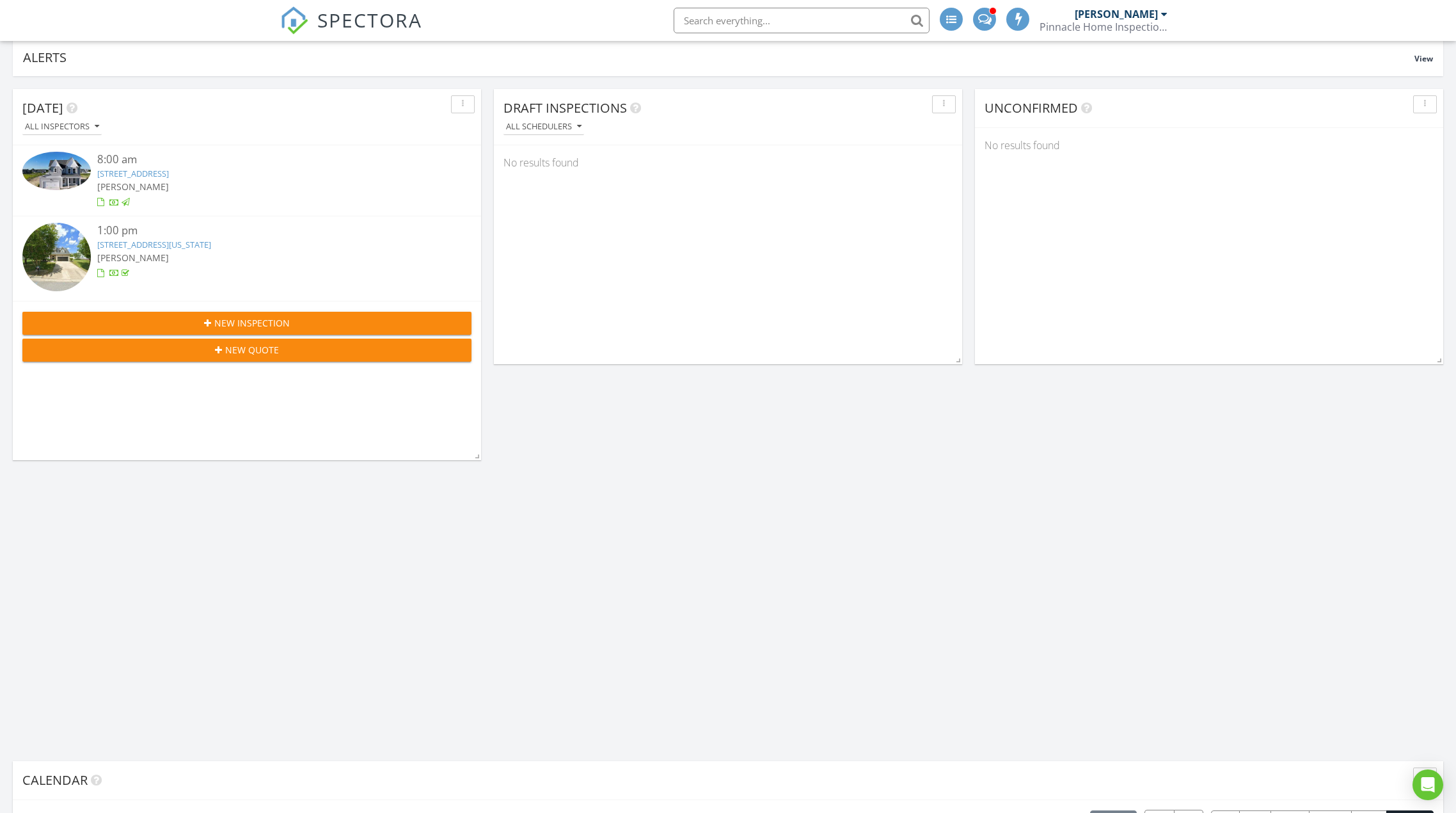
scroll to position [0, 0]
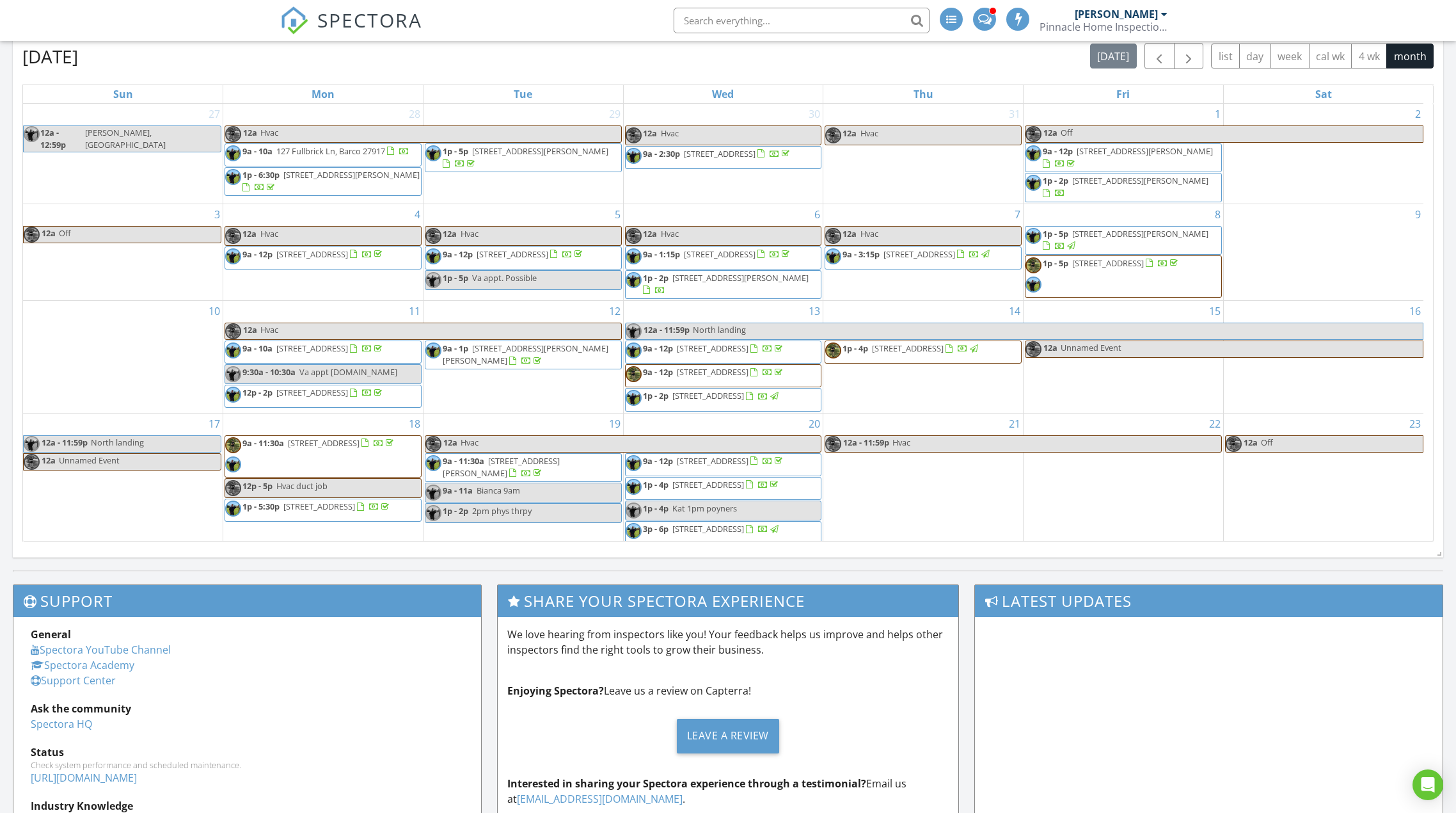
scroll to position [231, 0]
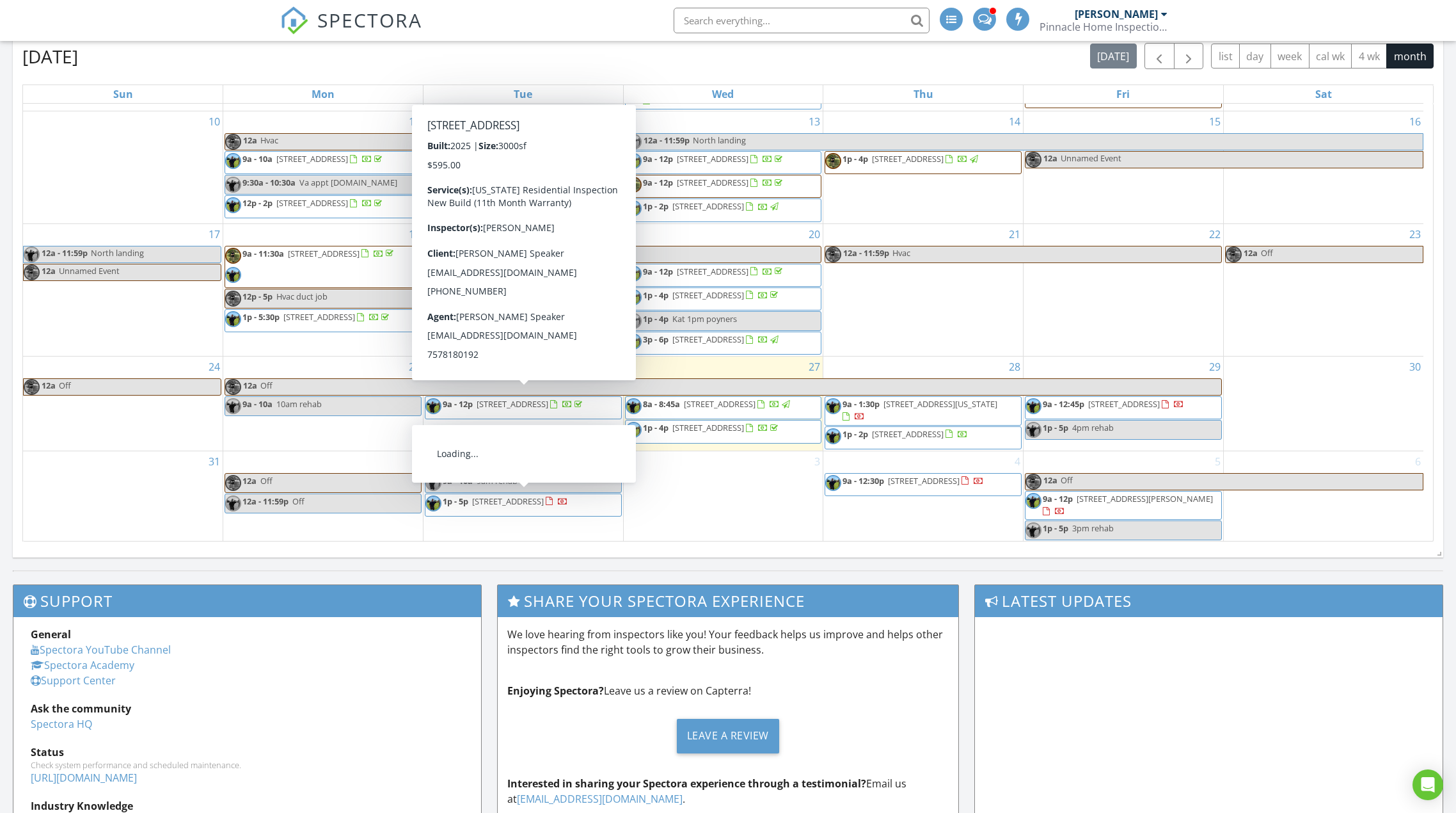
click at [531, 497] on span "1106 Wood St, Elizabeth City 27909" at bounding box center [508, 501] width 72 height 12
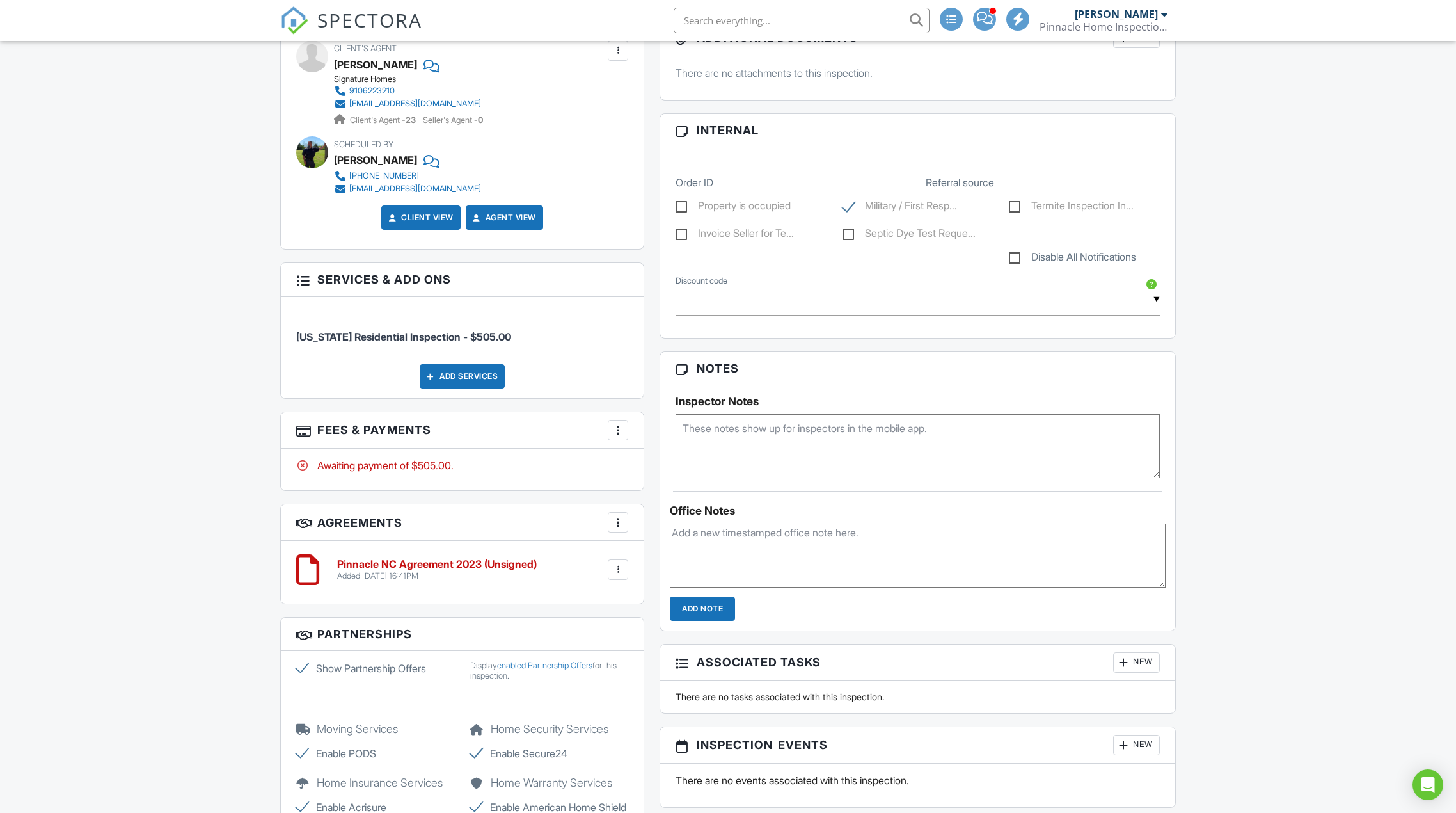
scroll to position [576, 0]
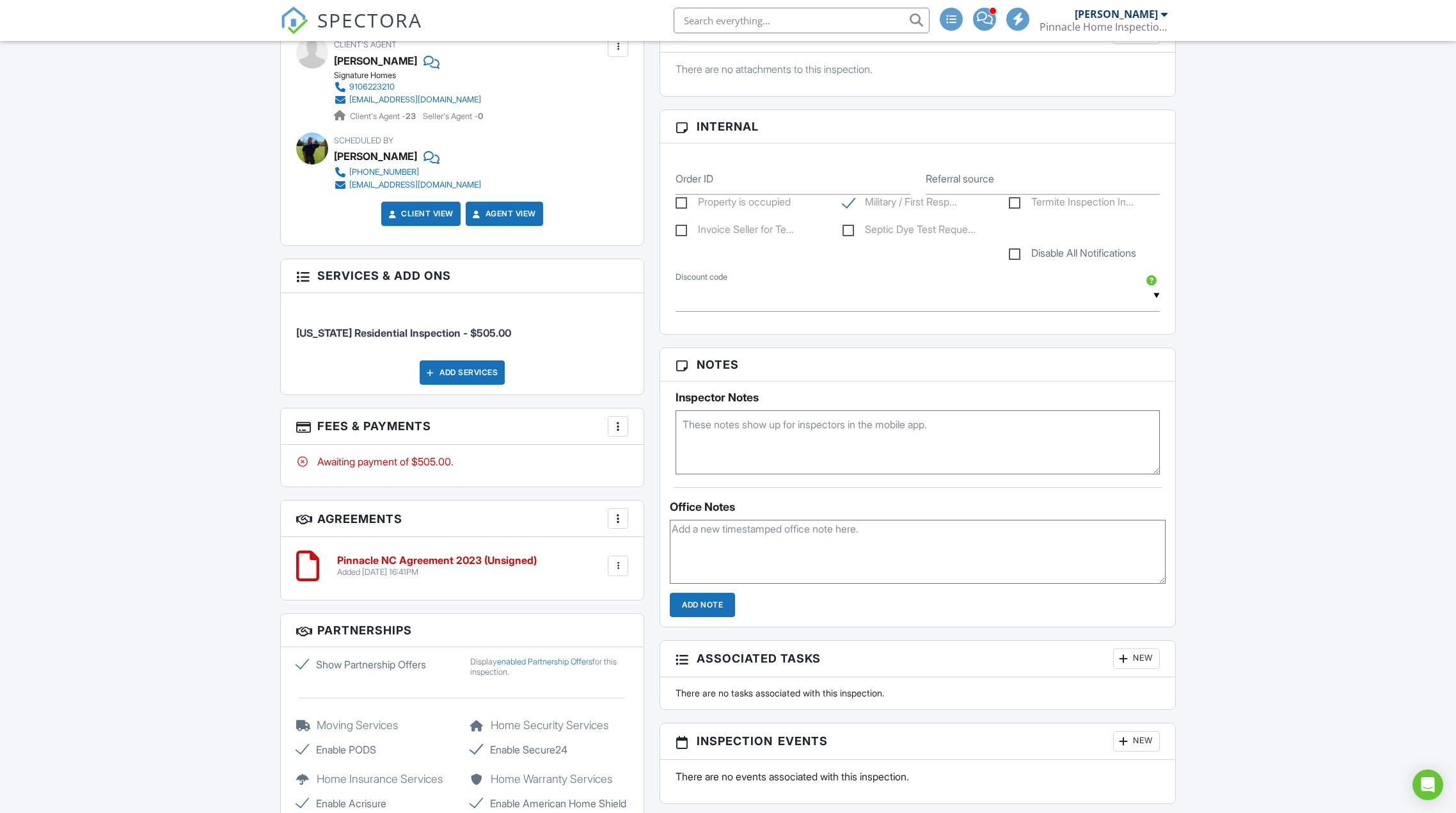
click at [1014, 205] on label "Termite Inspection In..." at bounding box center [1072, 203] width 125 height 16
click at [1014, 205] on input "Termite Inspection In..." at bounding box center [1013, 204] width 8 height 8
checkbox input "true"
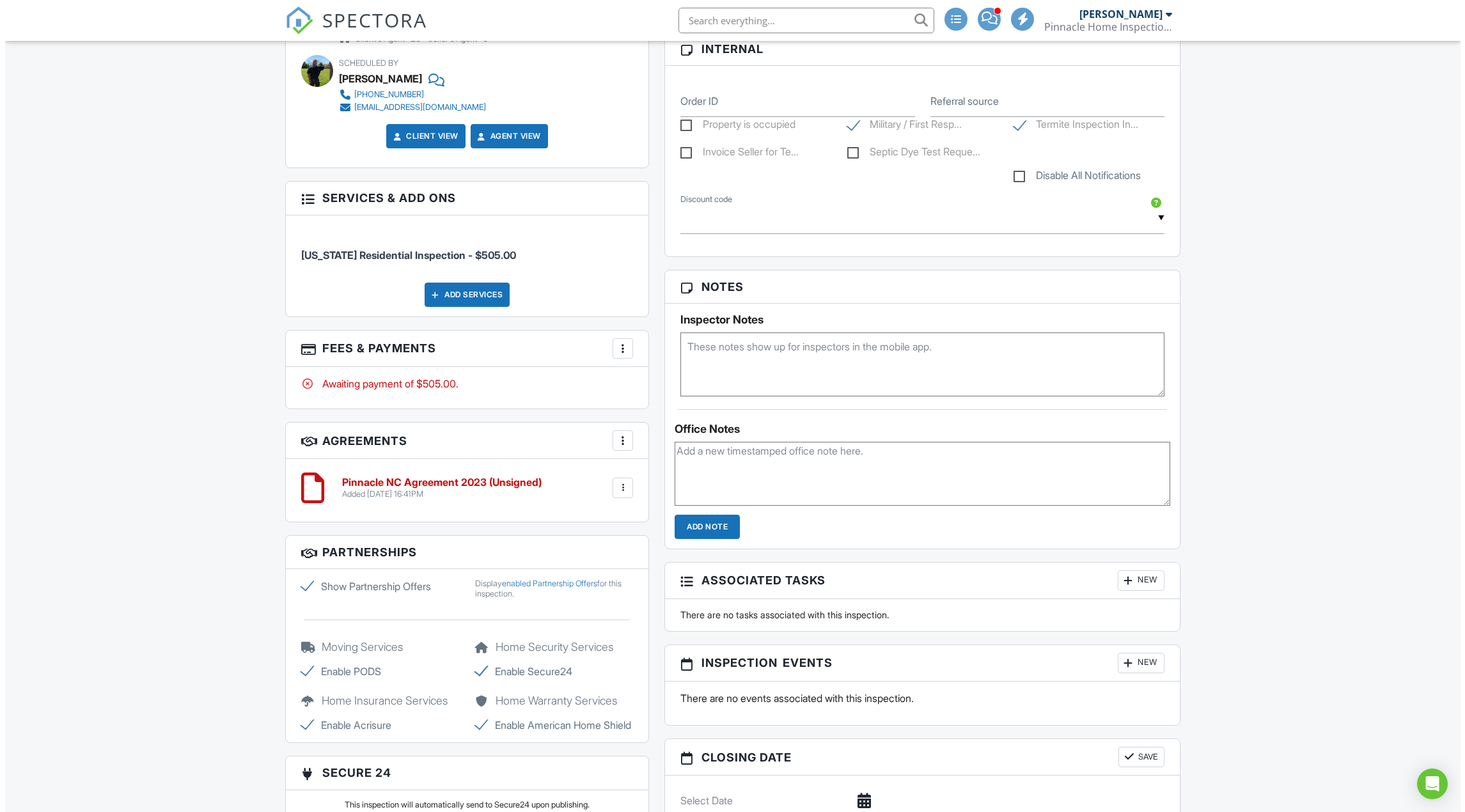
scroll to position [639, 0]
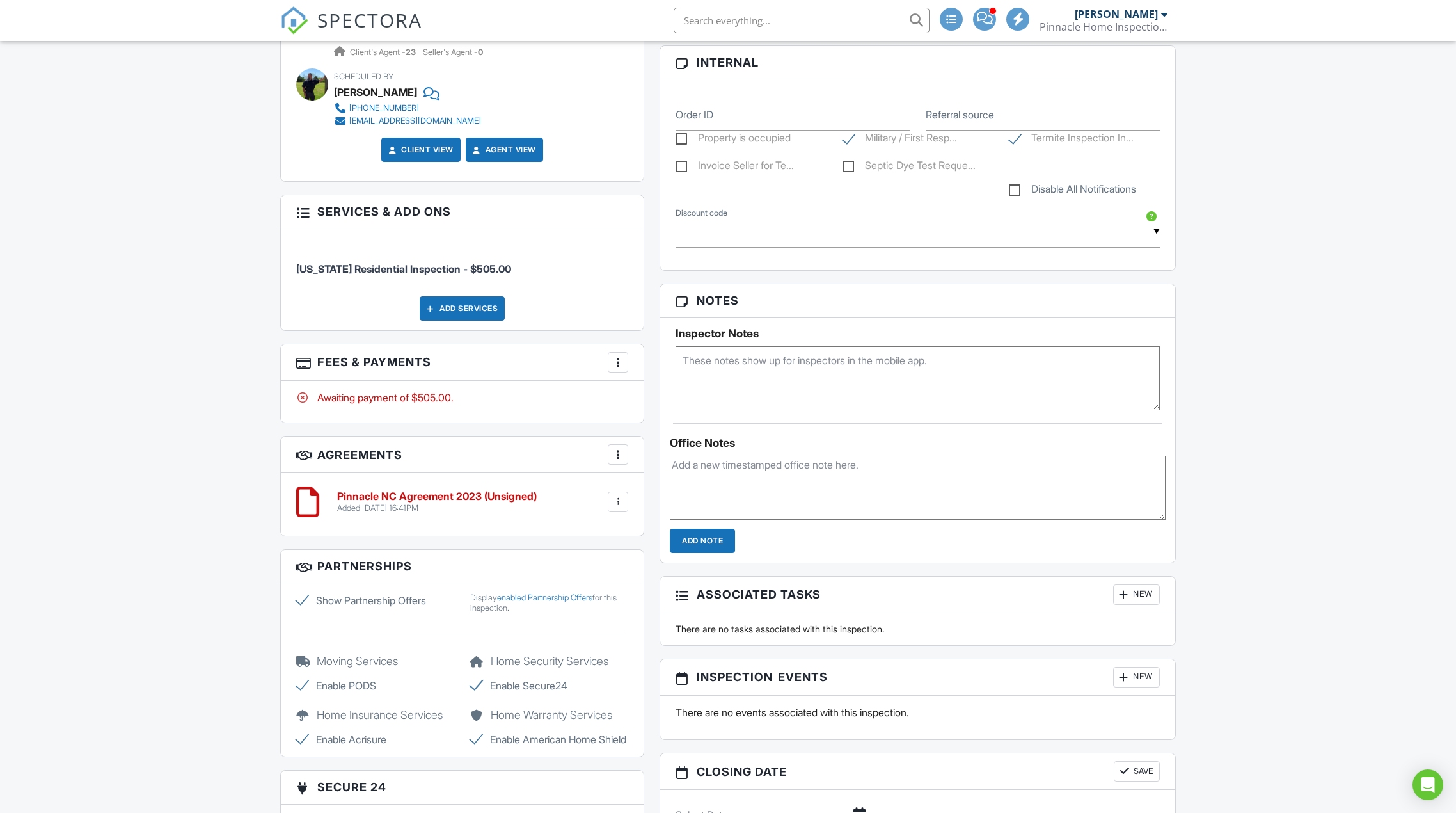
click at [460, 300] on div "Add Services" at bounding box center [461, 308] width 85 height 24
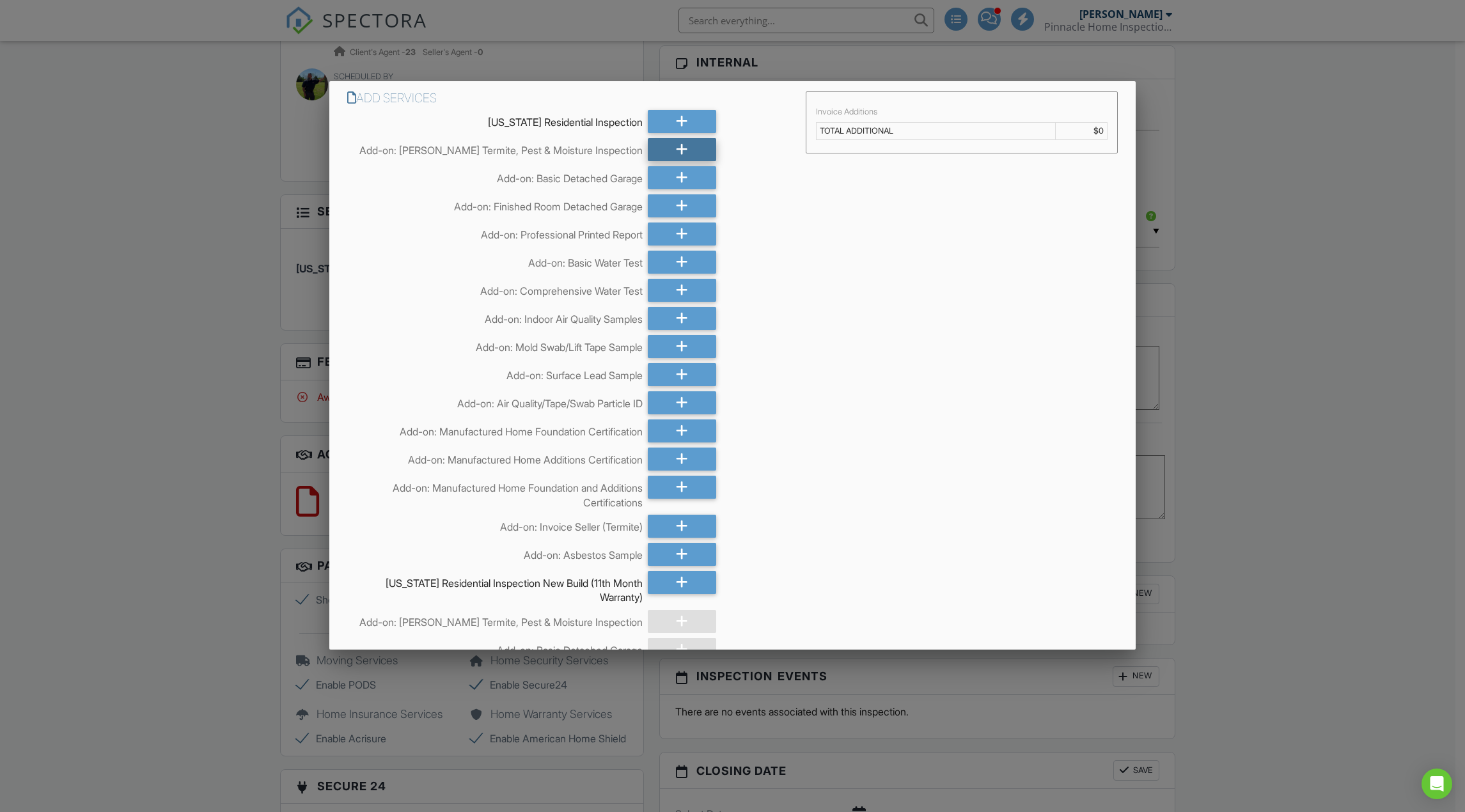
click at [701, 150] on div at bounding box center [681, 149] width 69 height 23
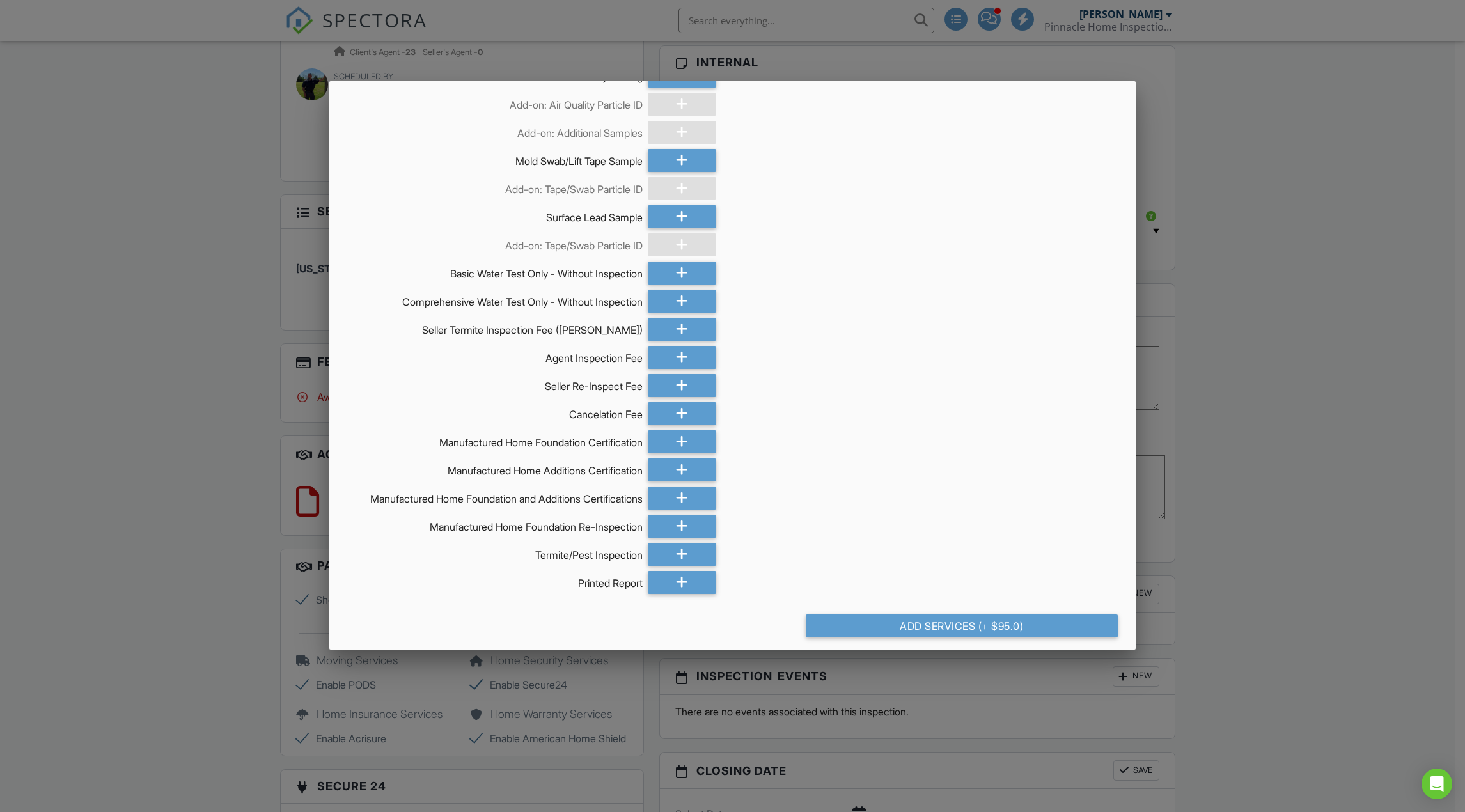
scroll to position [1558, 0]
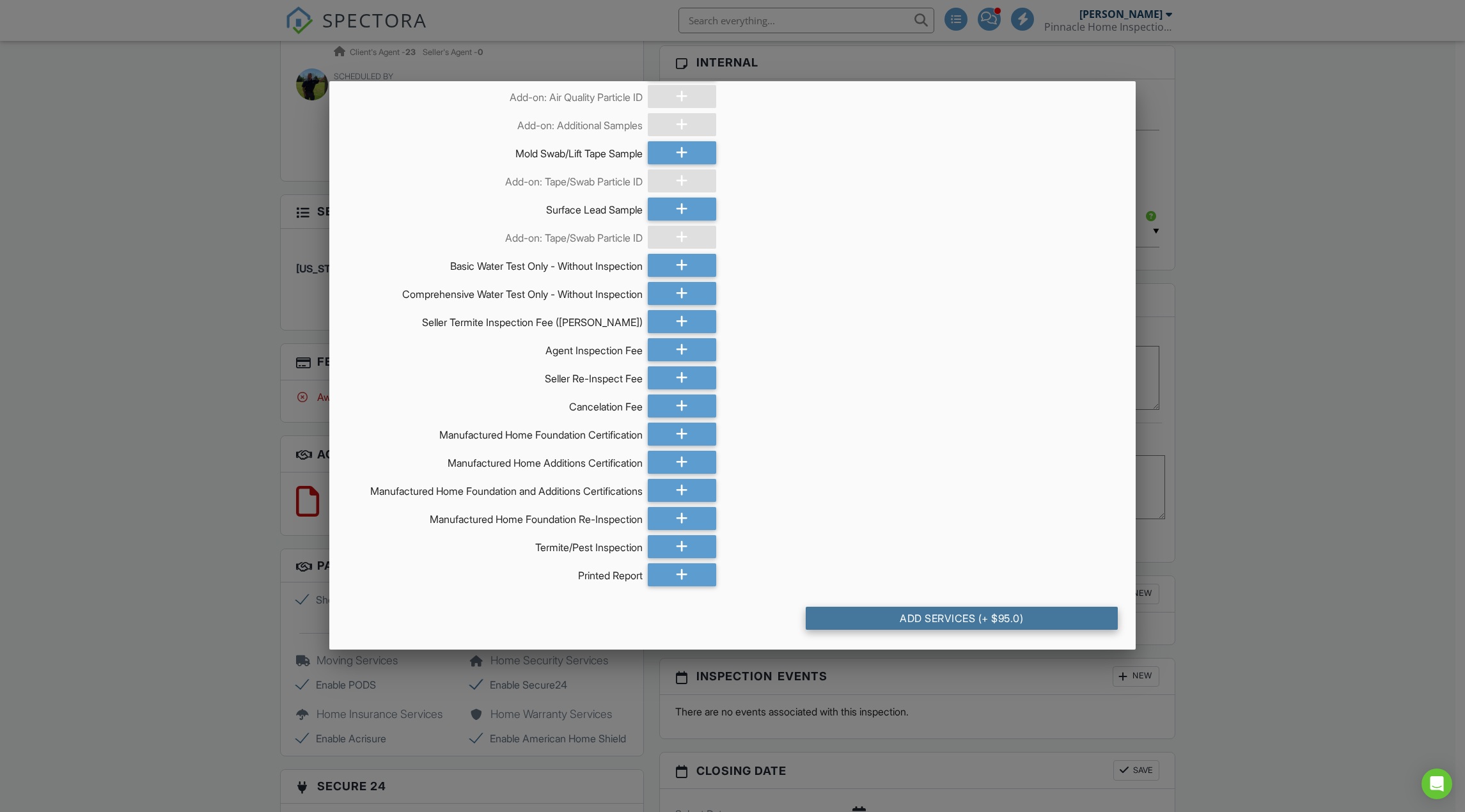
click at [960, 618] on div "Add Services (+ $95.0)" at bounding box center [962, 618] width 312 height 23
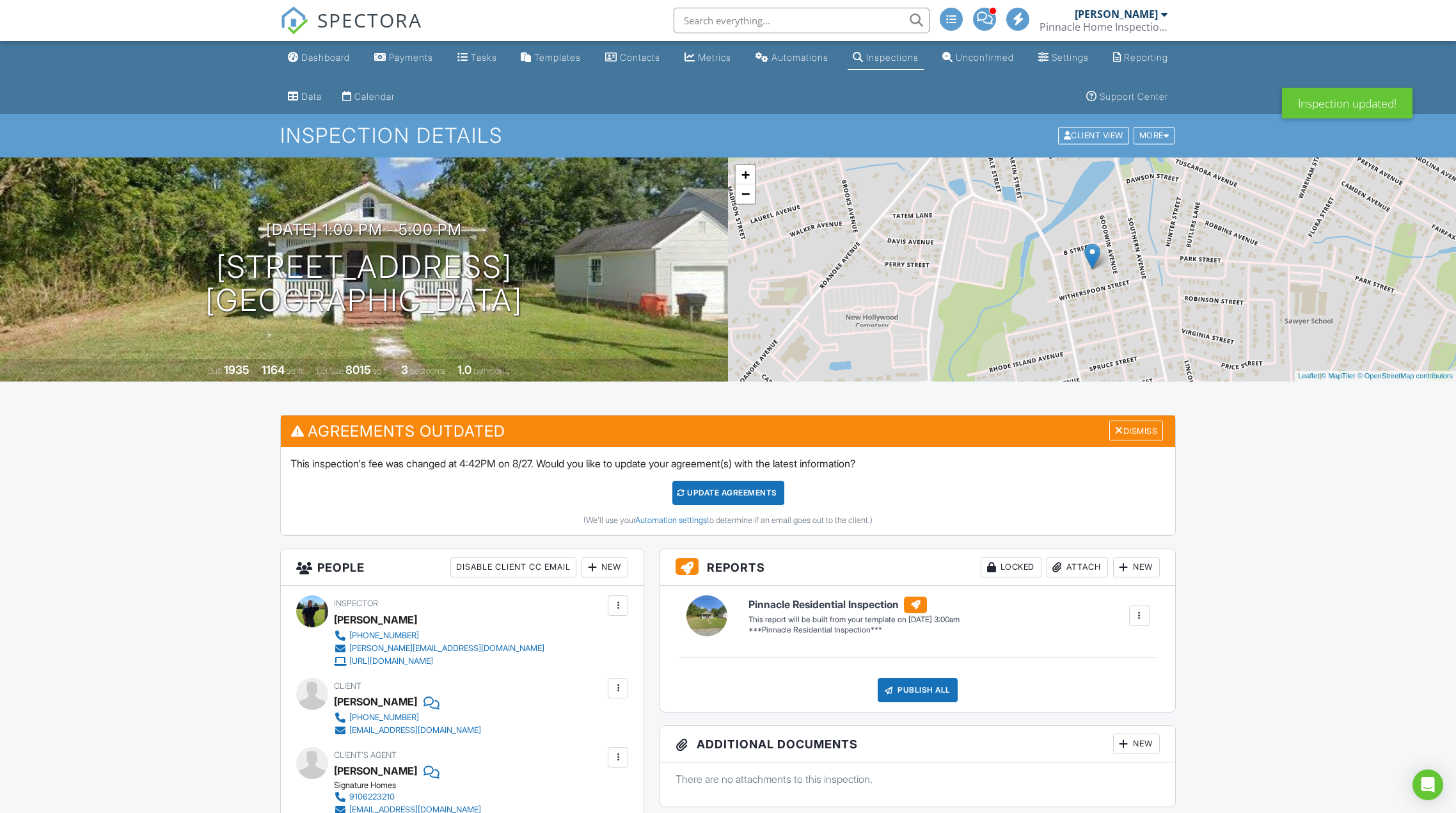
click at [727, 489] on div "Update Agreements" at bounding box center [728, 493] width 112 height 24
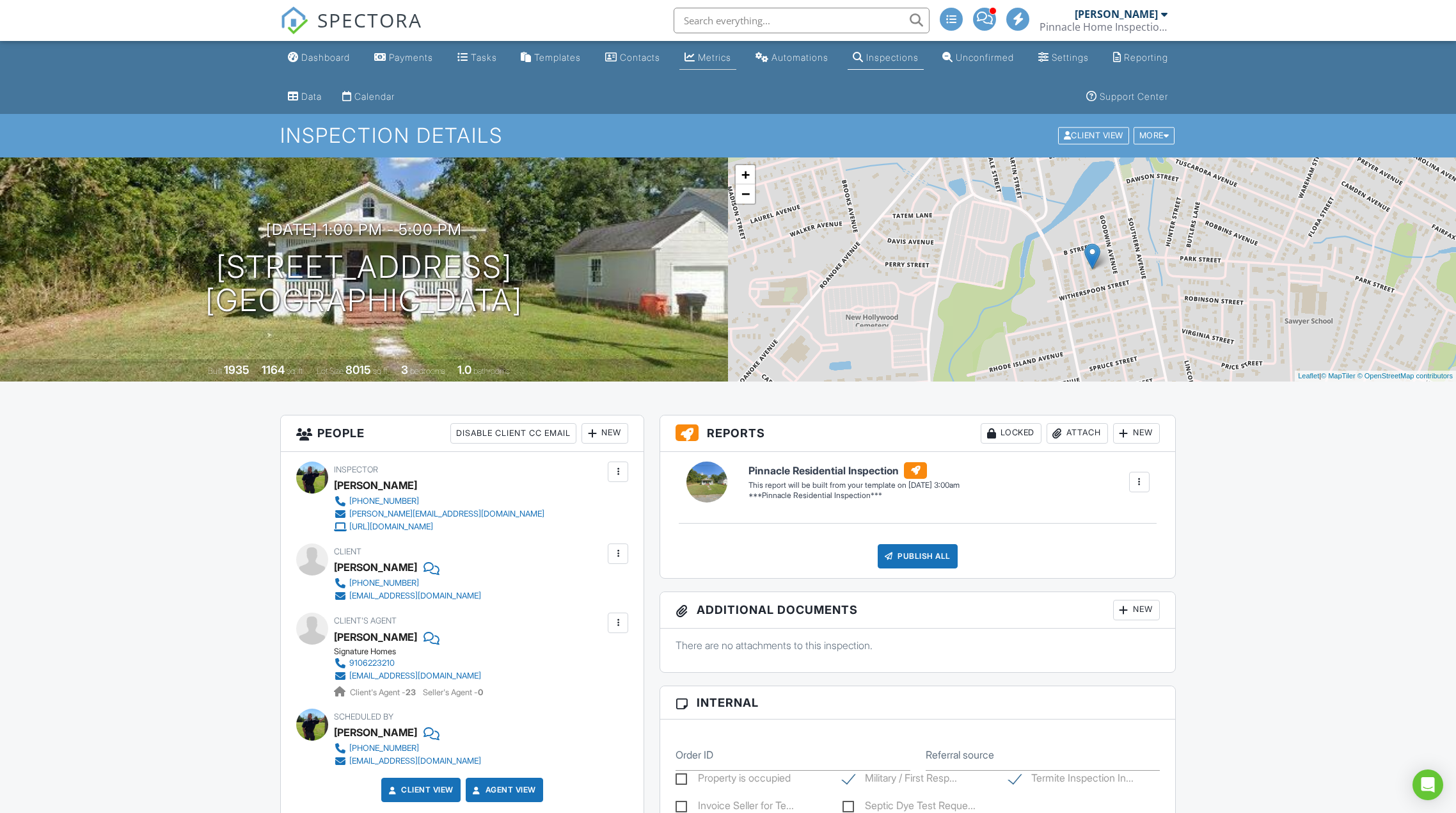
click at [701, 60] on div "Metrics" at bounding box center [715, 57] width 33 height 11
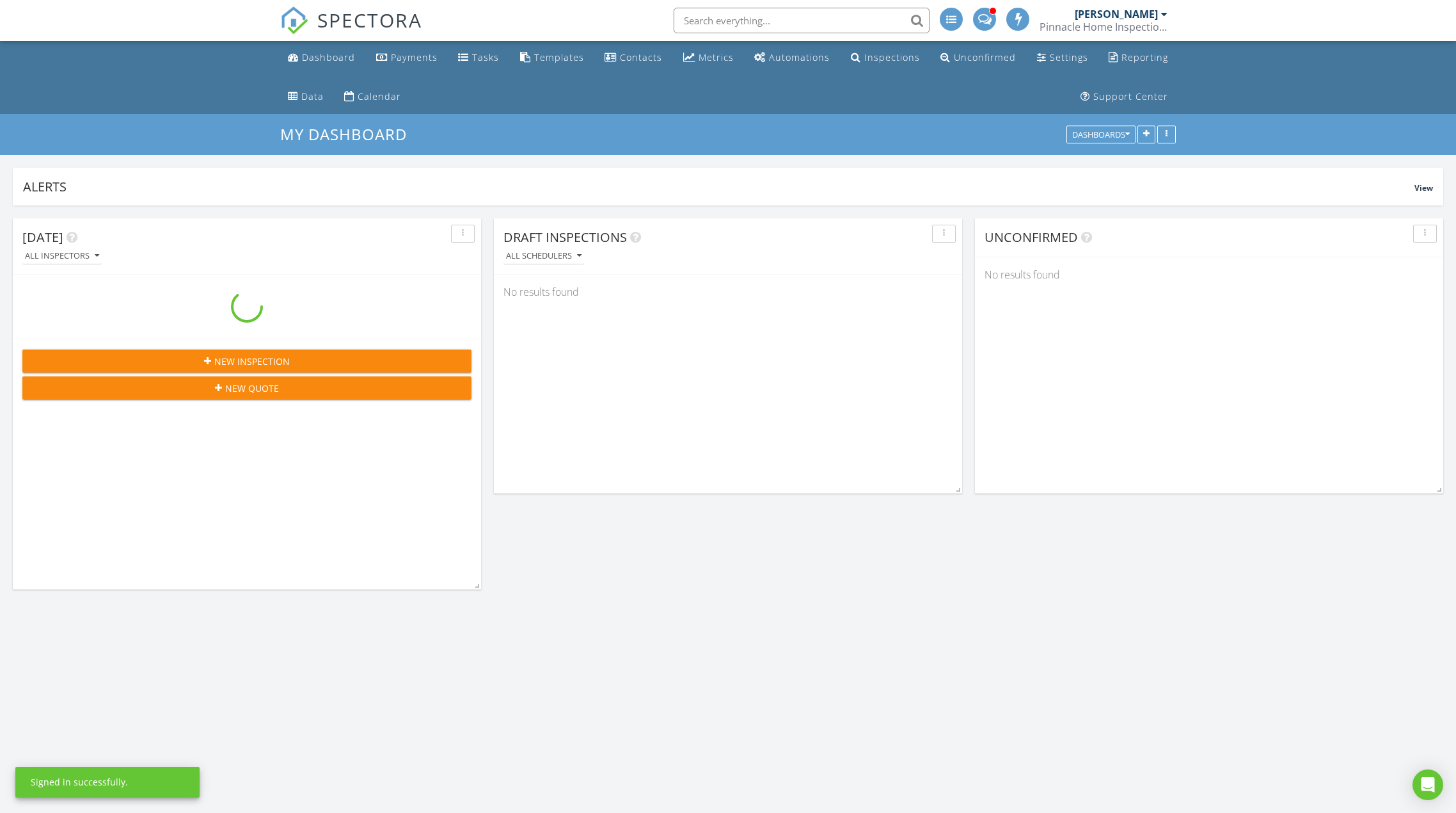
scroll to position [1280, 1476]
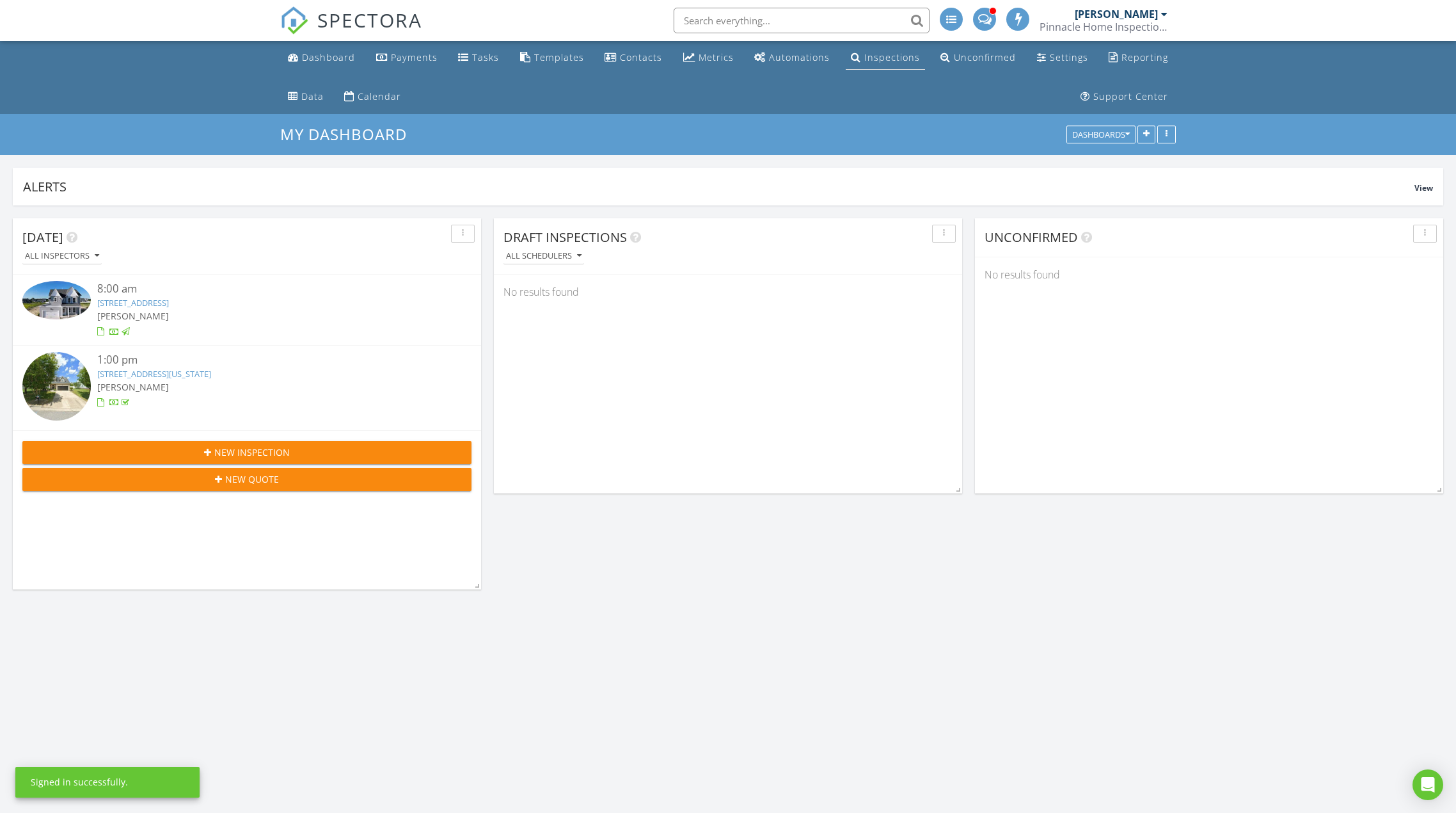
click at [871, 60] on div "Inspections" at bounding box center [892, 57] width 56 height 12
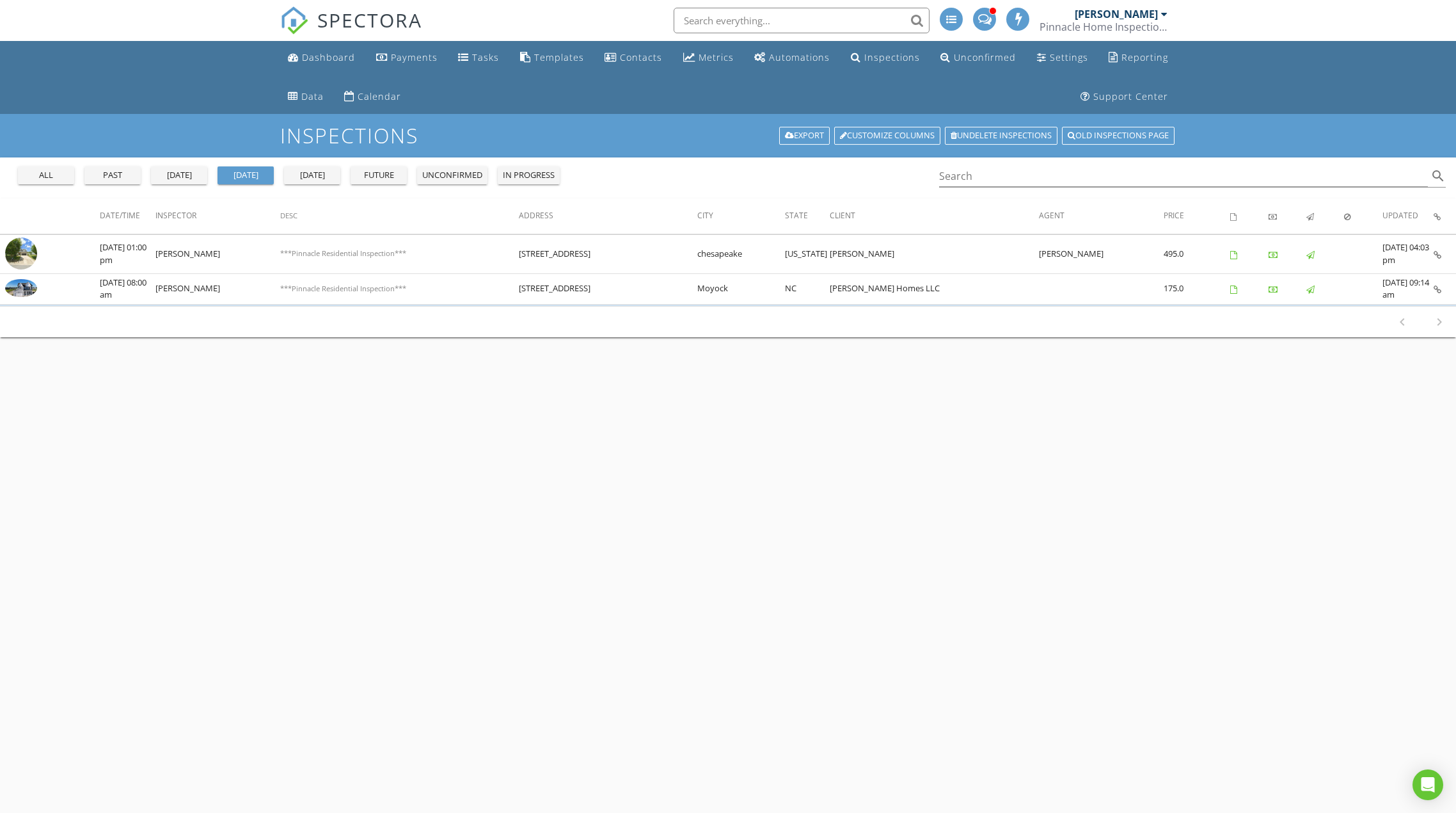
click at [381, 173] on div "future" at bounding box center [379, 175] width 46 height 13
